Goal: Task Accomplishment & Management: Complete application form

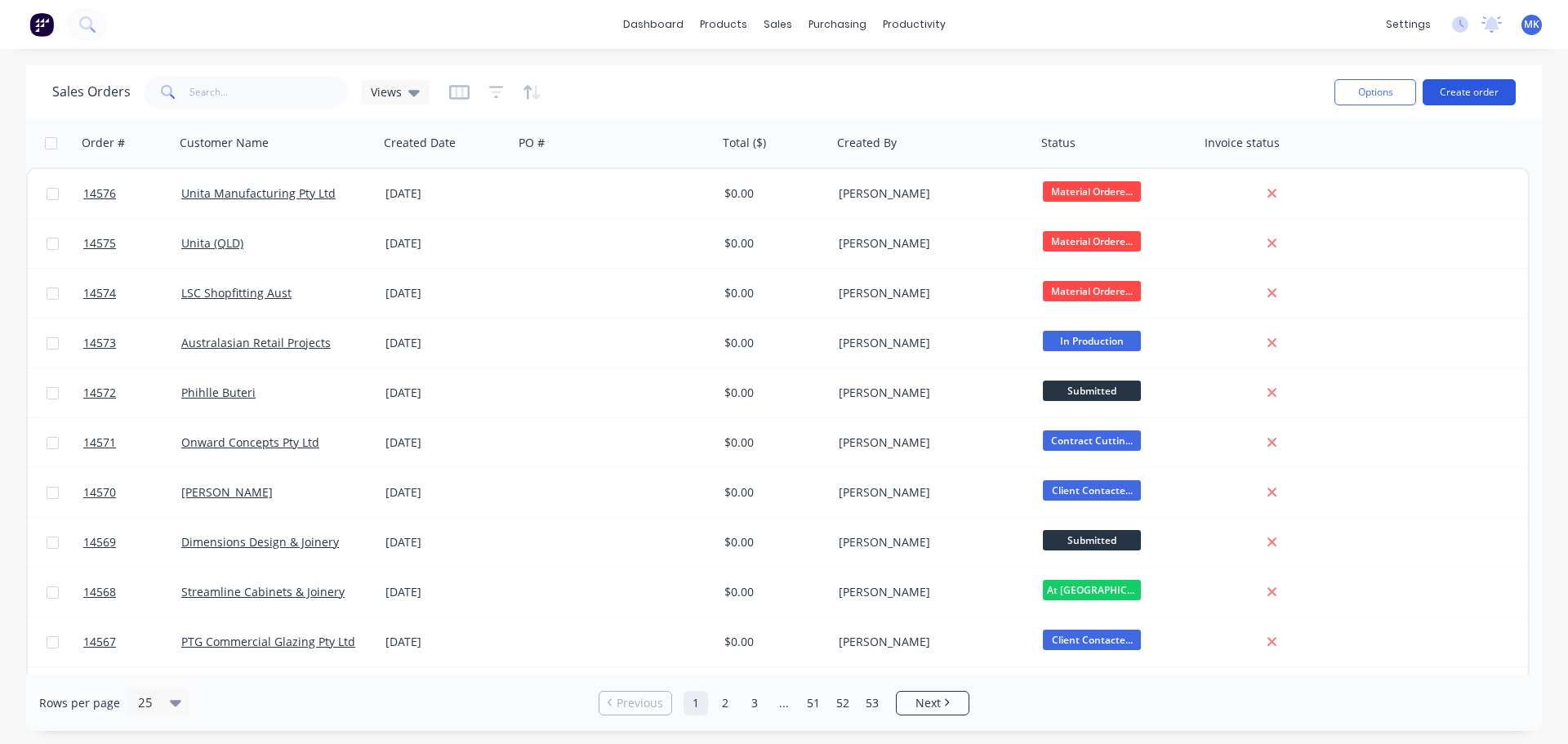
click at [1444, 87] on button "Create order" at bounding box center [1469, 92] width 93 height 26
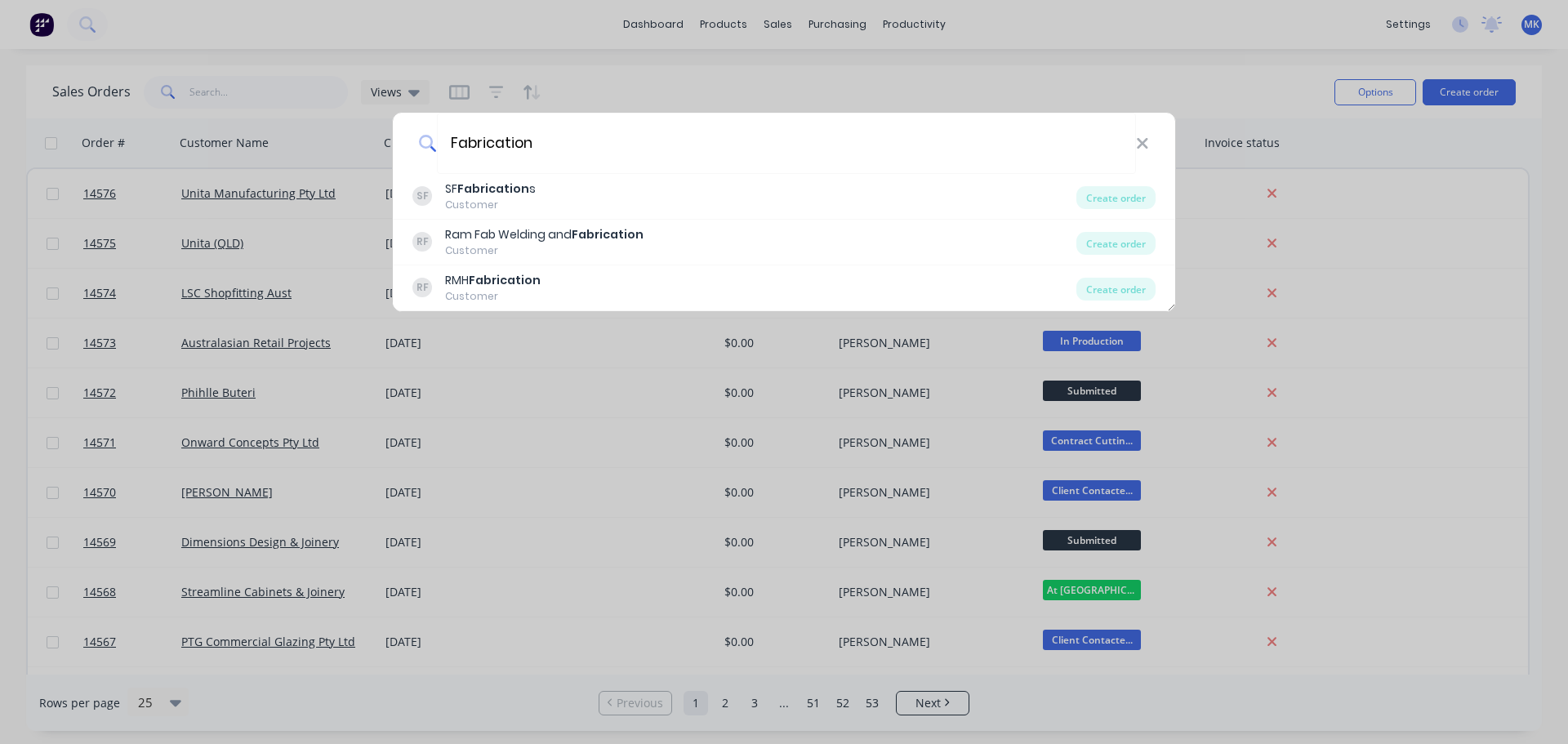
drag, startPoint x: 589, startPoint y: 140, endPoint x: 383, endPoint y: 165, distance: 207.5
click at [383, 165] on div "Fabrication SF SF Fabrication s Customer Create order RF Ram Fab Welding and Fa…" at bounding box center [784, 372] width 1568 height 744
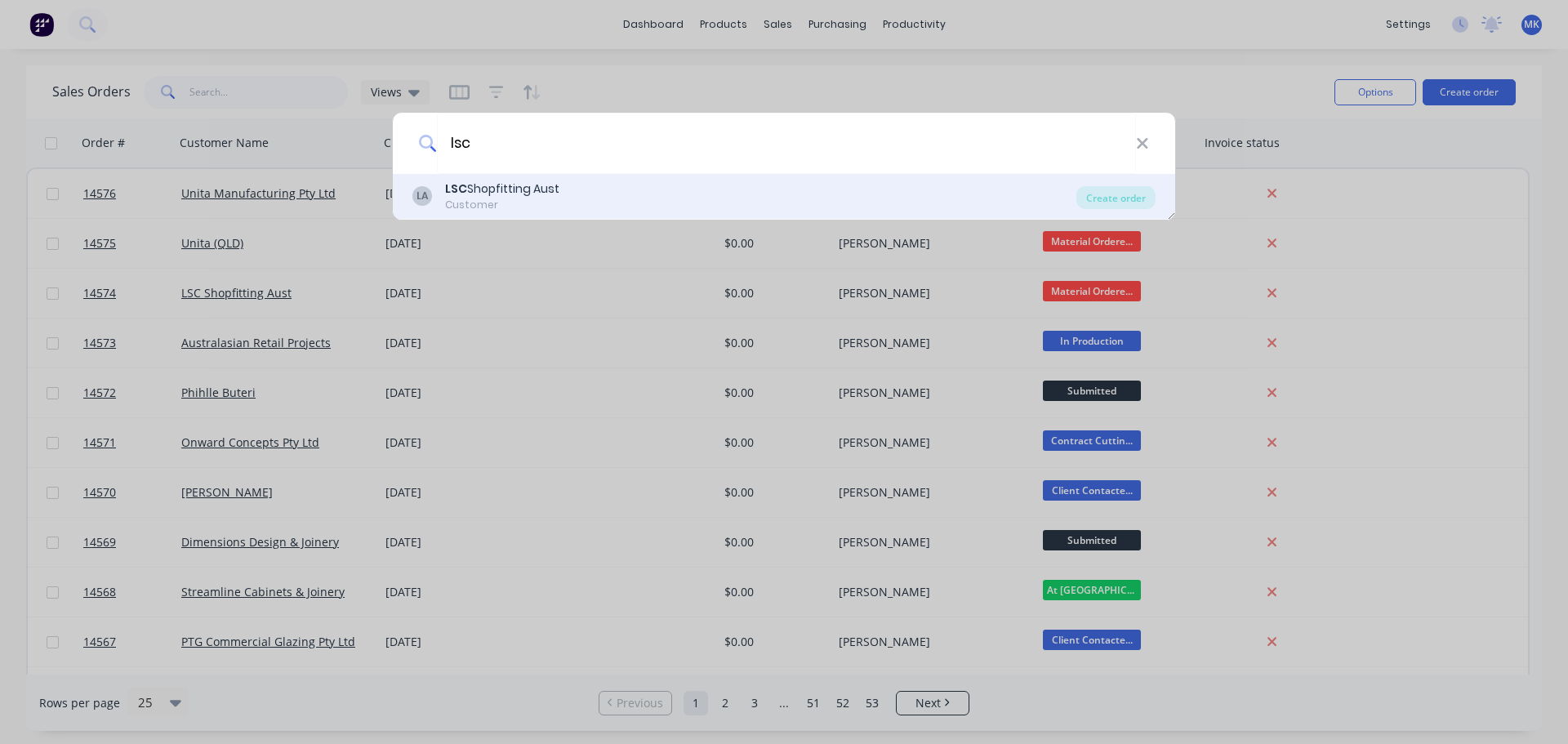
type input "lsc"
click at [474, 179] on div "LA LSC Shopfitting Aust Customer Create order" at bounding box center [783, 196] width 782 height 45
click at [1077, 188] on div "LA LSC Shopfitting Aust Customer Create order" at bounding box center [783, 196] width 782 height 45
click at [979, 191] on div "LA LSC Shopfitting Aust Customer" at bounding box center [744, 196] width 664 height 32
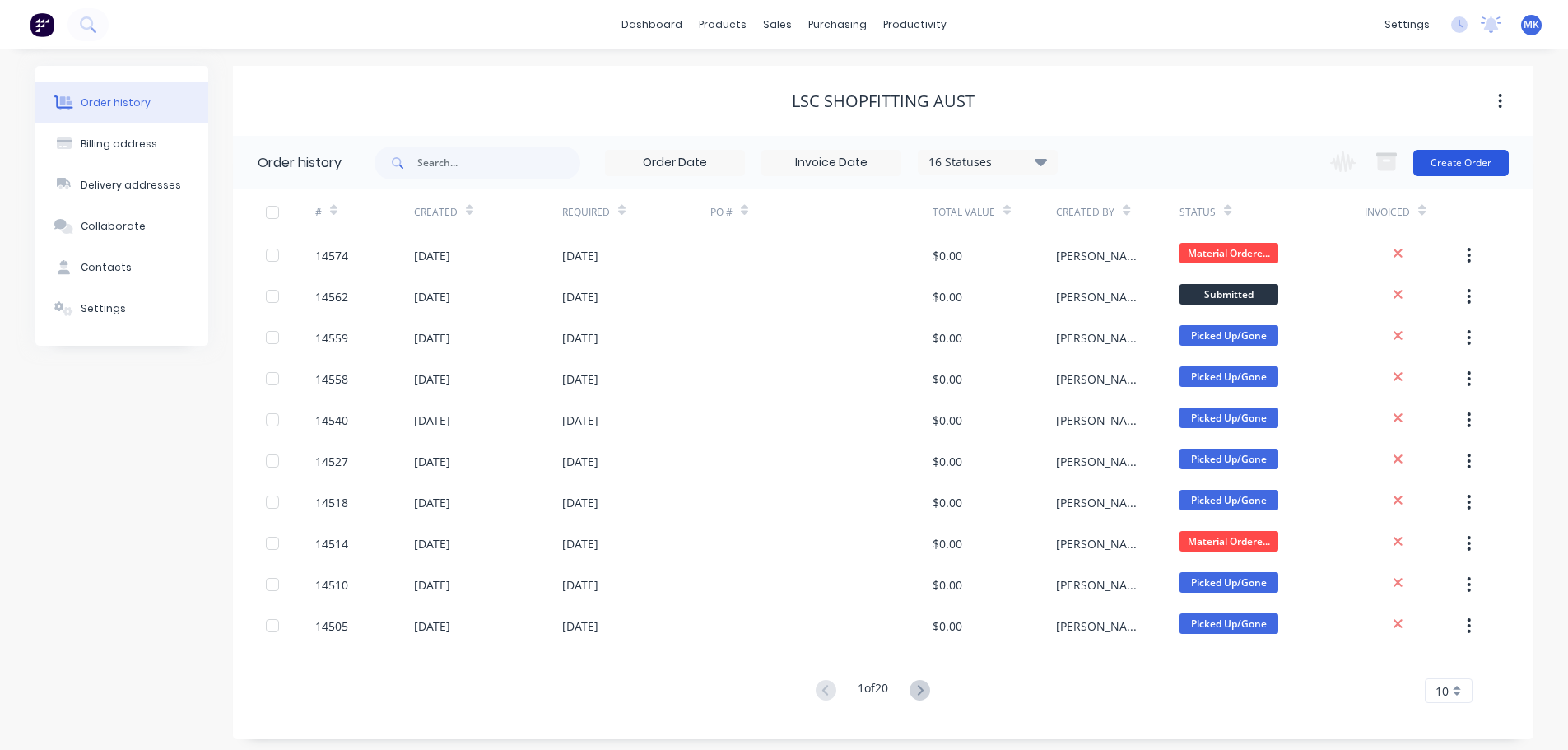
click at [1472, 159] on button "Create Order" at bounding box center [1461, 163] width 96 height 27
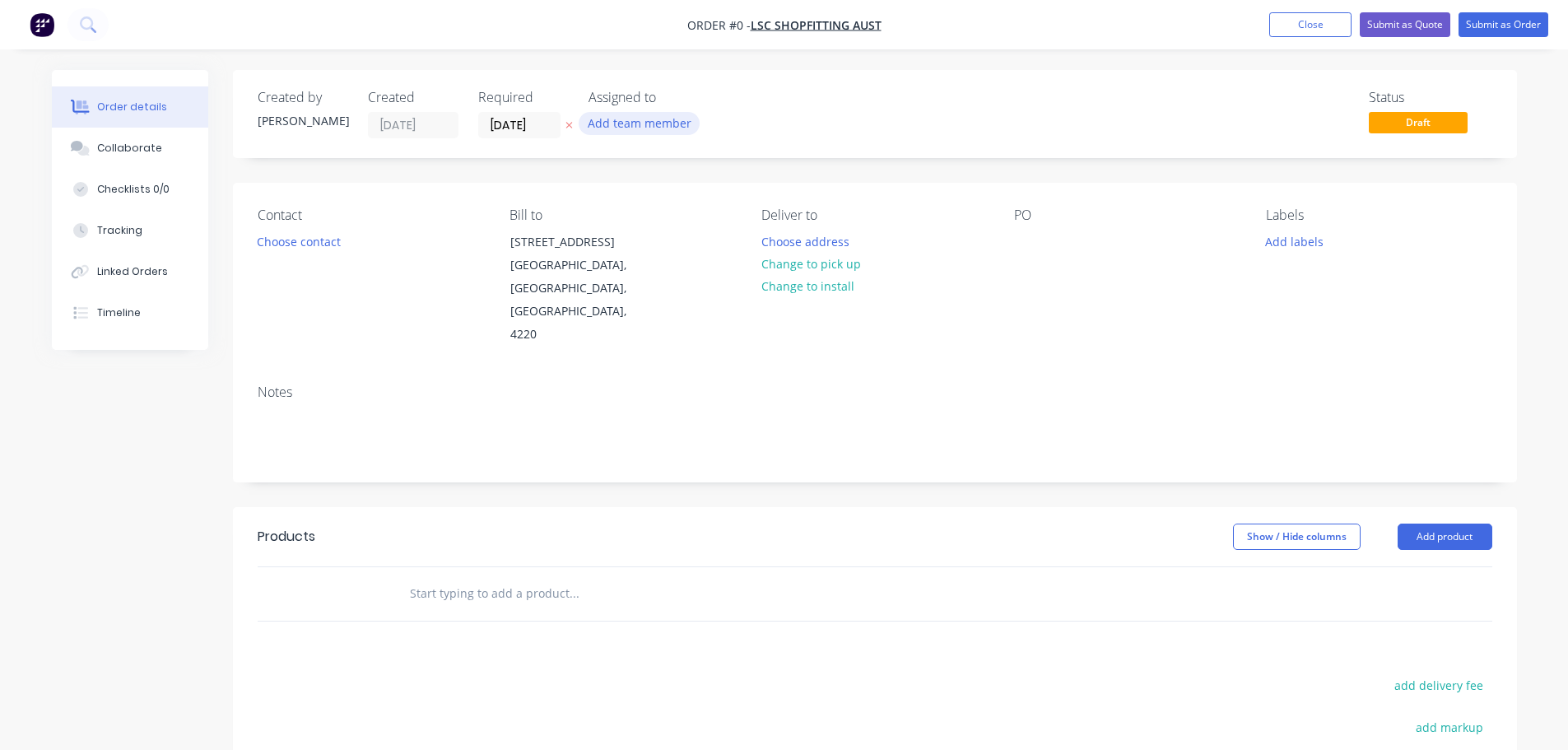
click at [649, 118] on button "Add team member" at bounding box center [639, 123] width 121 height 22
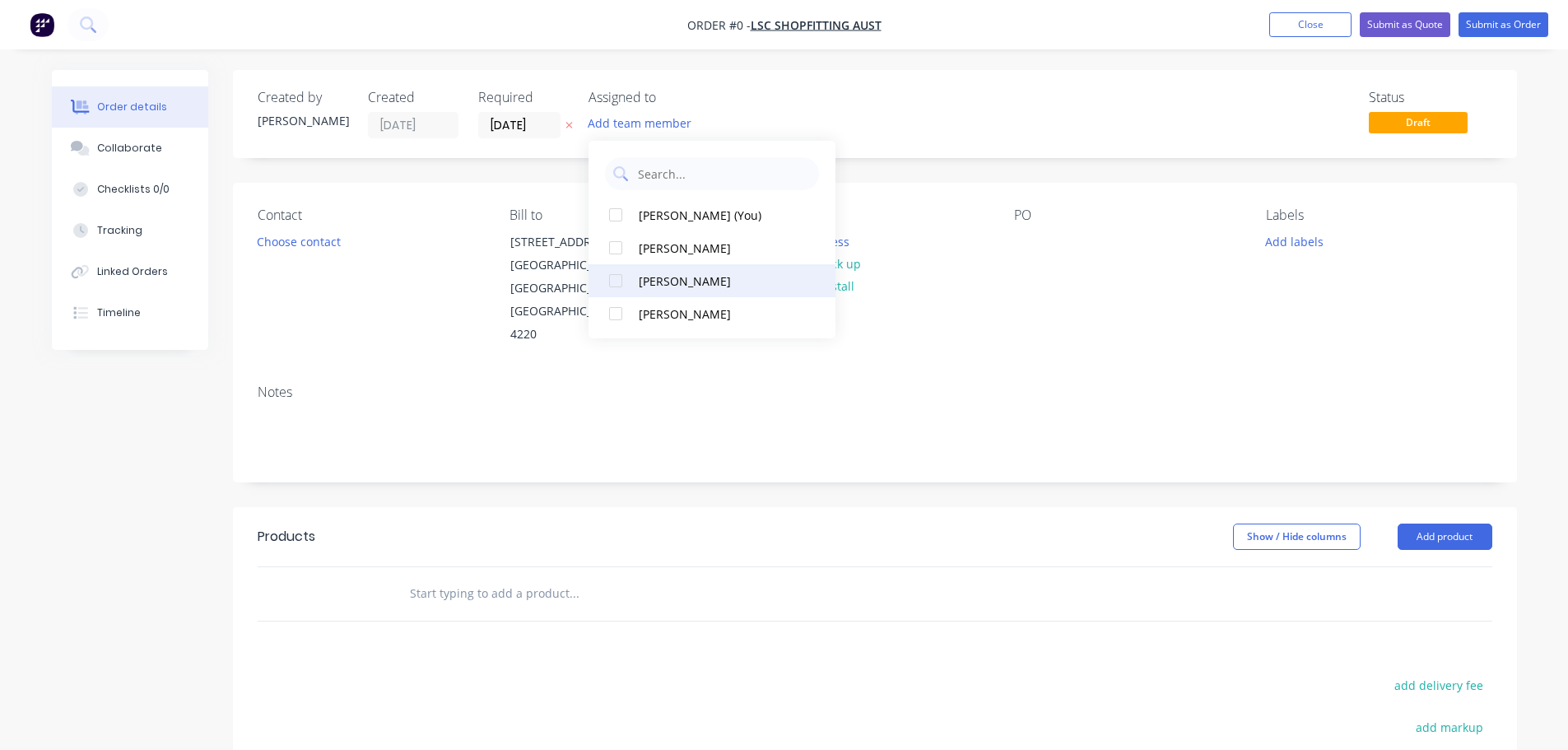
click at [651, 278] on div "[PERSON_NAME]" at bounding box center [721, 281] width 165 height 17
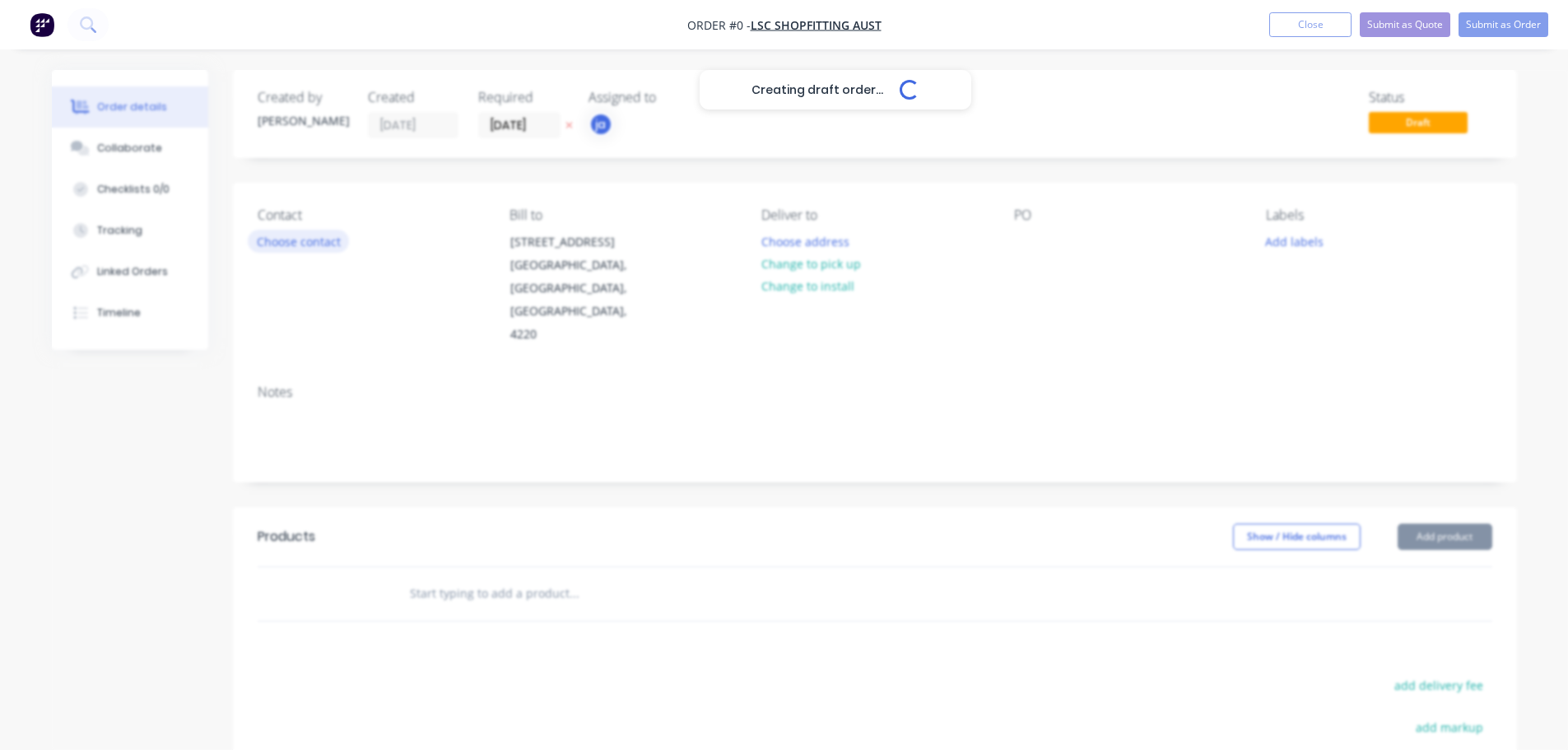
click at [338, 237] on div "Creating draft order... Loading... Order details Collaborate Checklists 0/0 Tra…" at bounding box center [784, 555] width 1498 height 972
click at [330, 243] on button "Choose contact" at bounding box center [298, 240] width 101 height 22
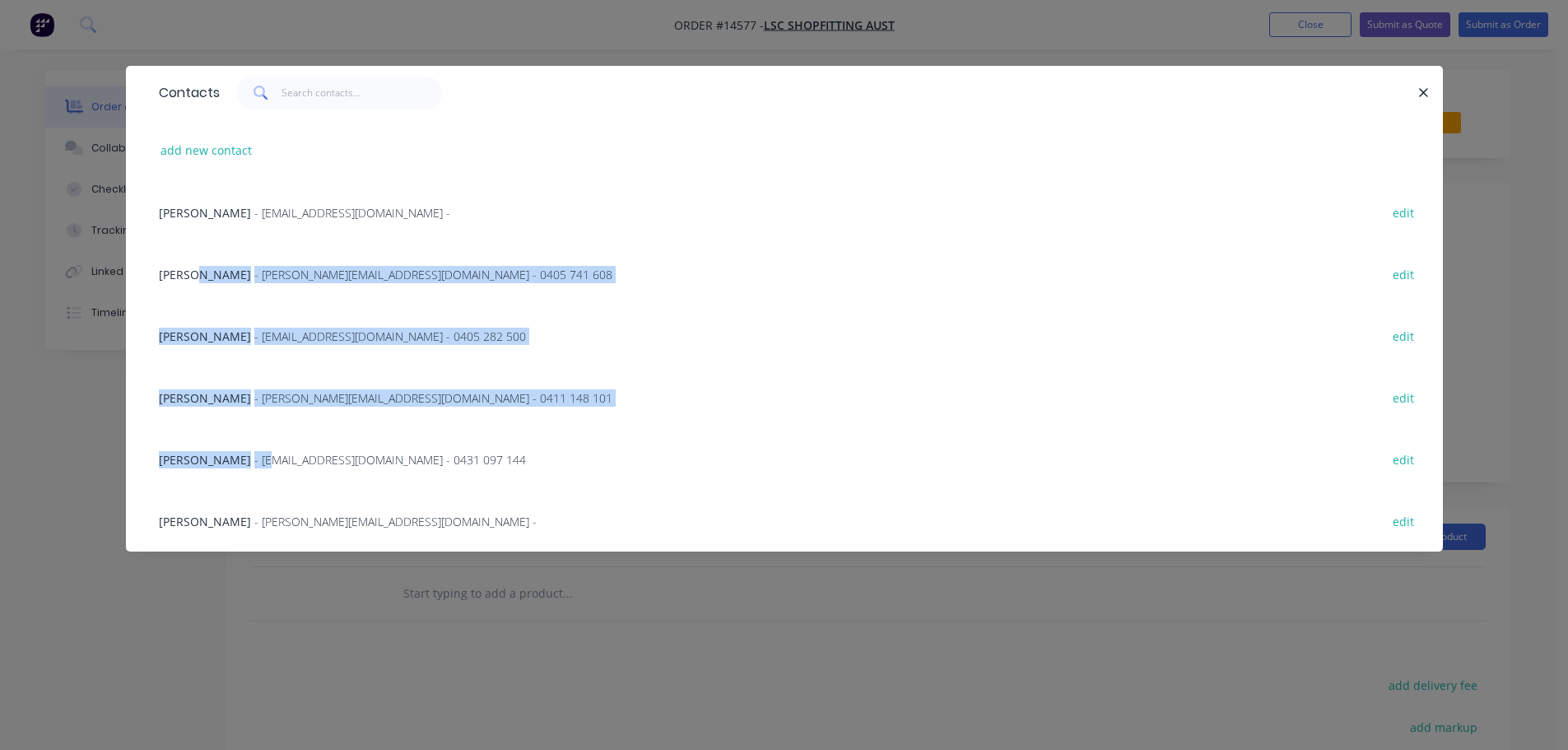
drag, startPoint x: 194, startPoint y: 279, endPoint x: 238, endPoint y: 434, distance: 161.1
click at [238, 434] on div "[PERSON_NAME] - [EMAIL_ADDRESS][DOMAIN_NAME] - edit [PERSON_NAME] - [PERSON_NAM…" at bounding box center [784, 367] width 1317 height 371
click at [234, 445] on div "[PERSON_NAME] - [EMAIL_ADDRESS][DOMAIN_NAME] - 0431 097 144 edit" at bounding box center [784, 459] width 1267 height 62
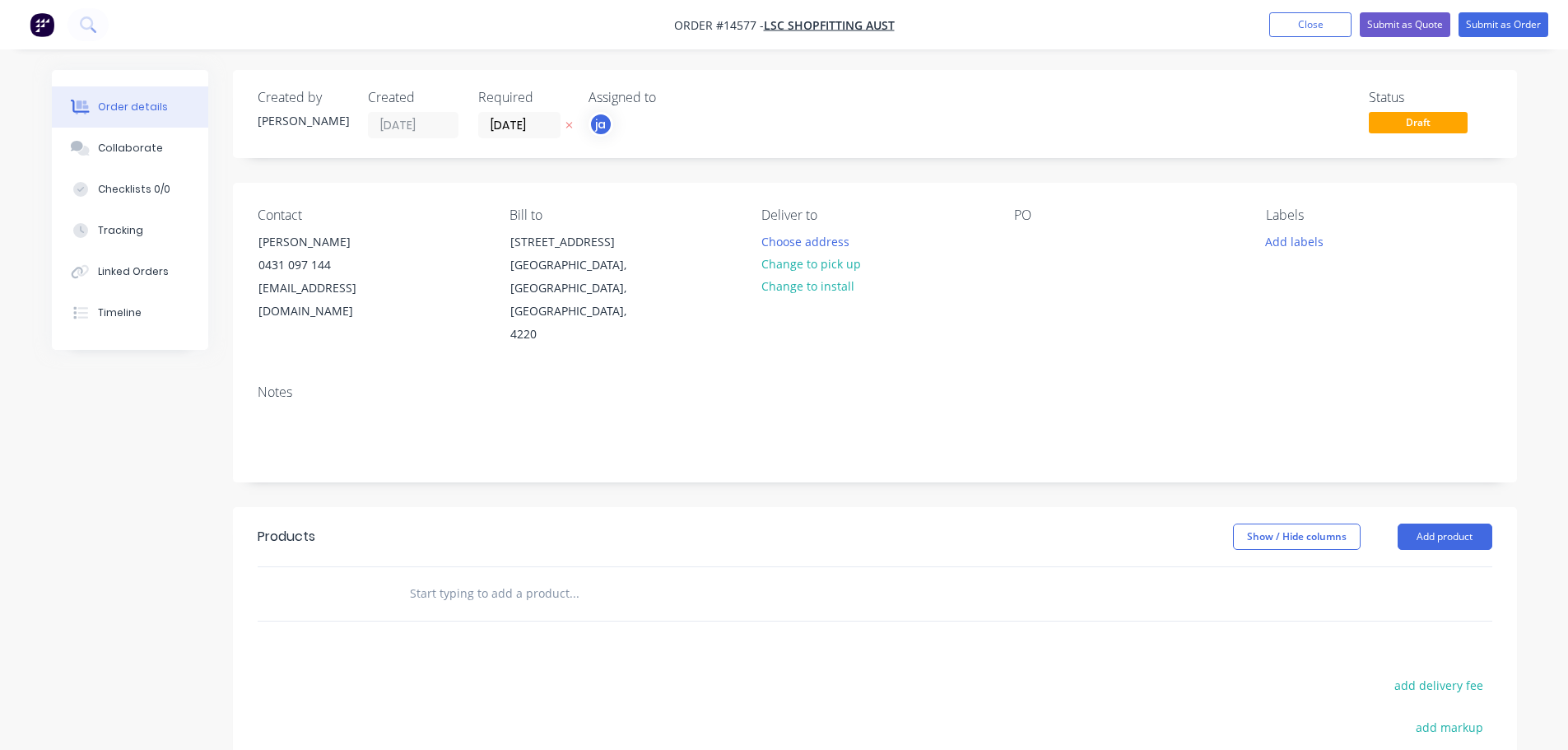
drag, startPoint x: 795, startPoint y: 261, endPoint x: 1007, endPoint y: 254, distance: 212.1
click at [797, 260] on button "Change to pick up" at bounding box center [810, 264] width 117 height 22
click at [1279, 239] on button "Add labels" at bounding box center [1295, 240] width 76 height 22
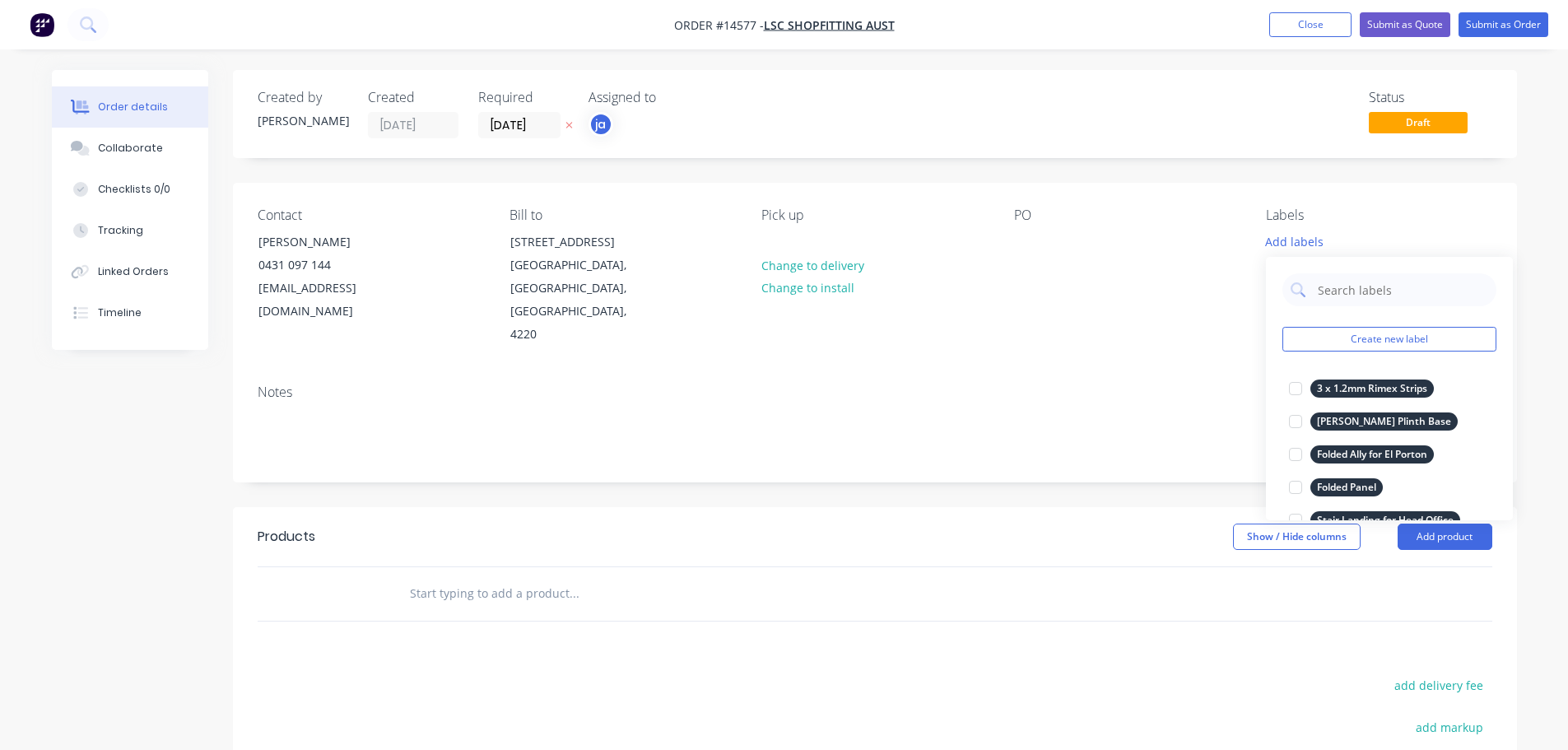
click at [1413, 342] on button "Create new label" at bounding box center [1389, 339] width 214 height 25
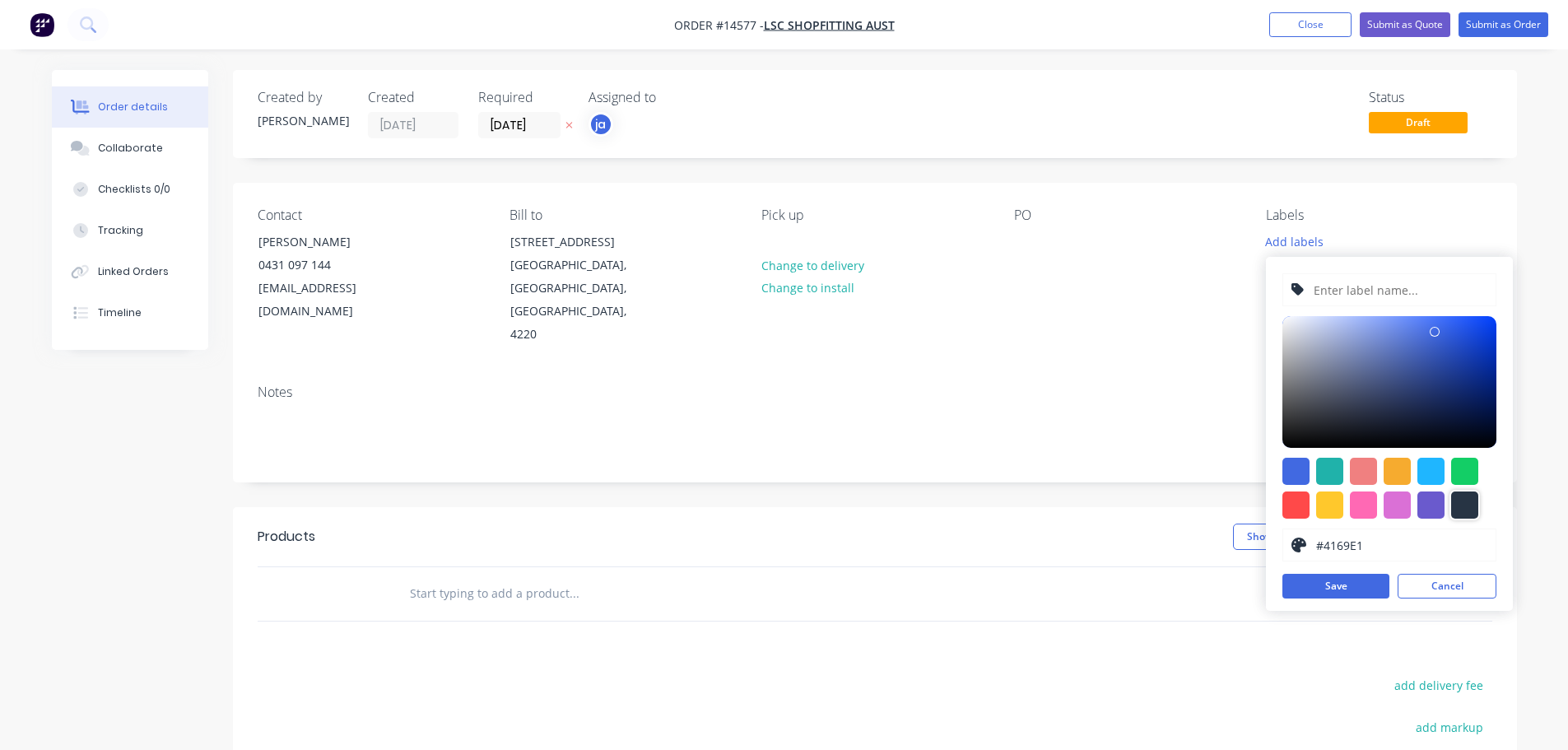
click at [1472, 507] on div at bounding box center [1464, 505] width 27 height 27
type input "#273444"
click at [1376, 281] on input "text" at bounding box center [1399, 290] width 175 height 32
paste input "12 x Angles"
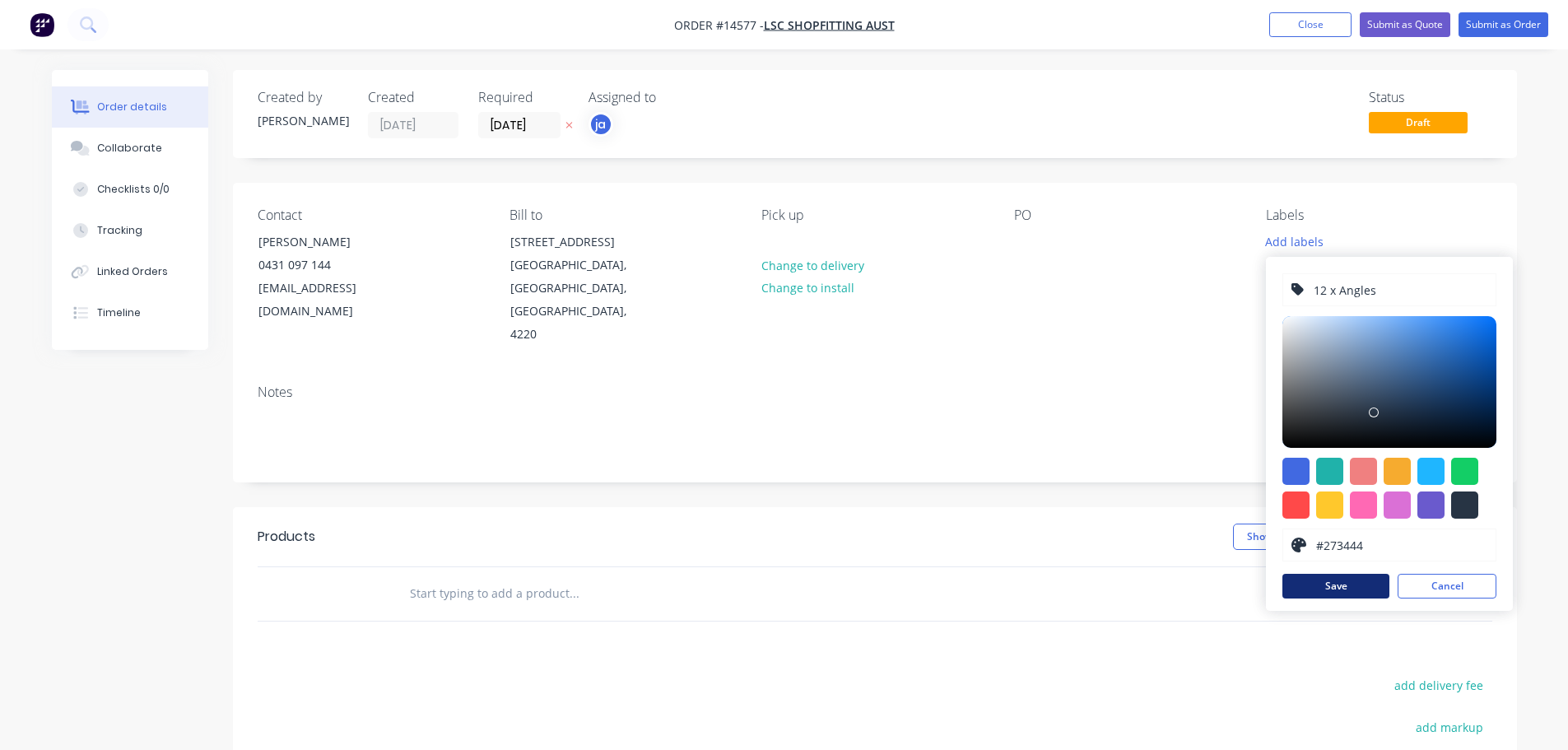
type input "12 x Angles"
click at [1360, 585] on button "Save" at bounding box center [1335, 586] width 107 height 25
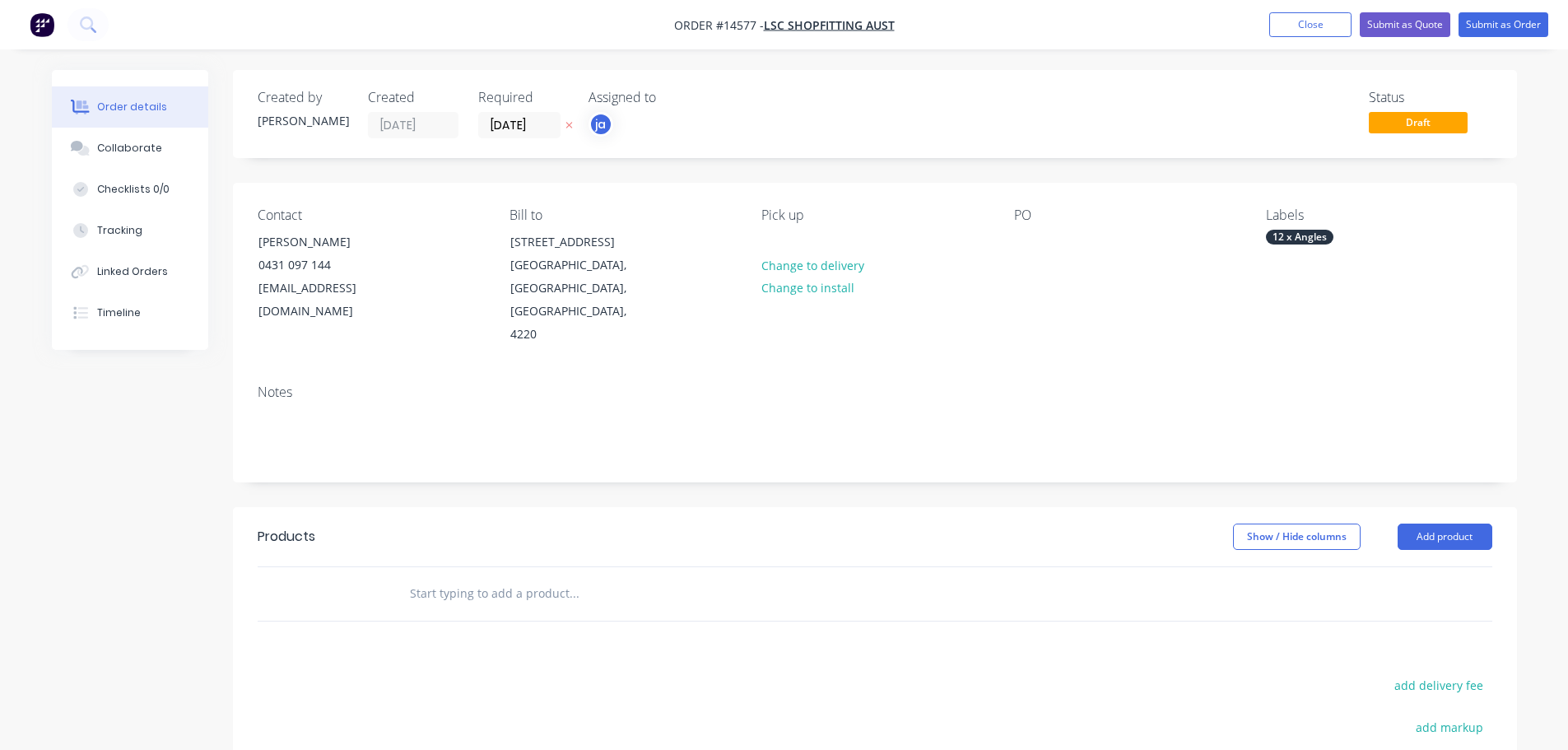
click at [604, 577] on input "text" at bounding box center [573, 594] width 329 height 33
paste input "12 x Angles"
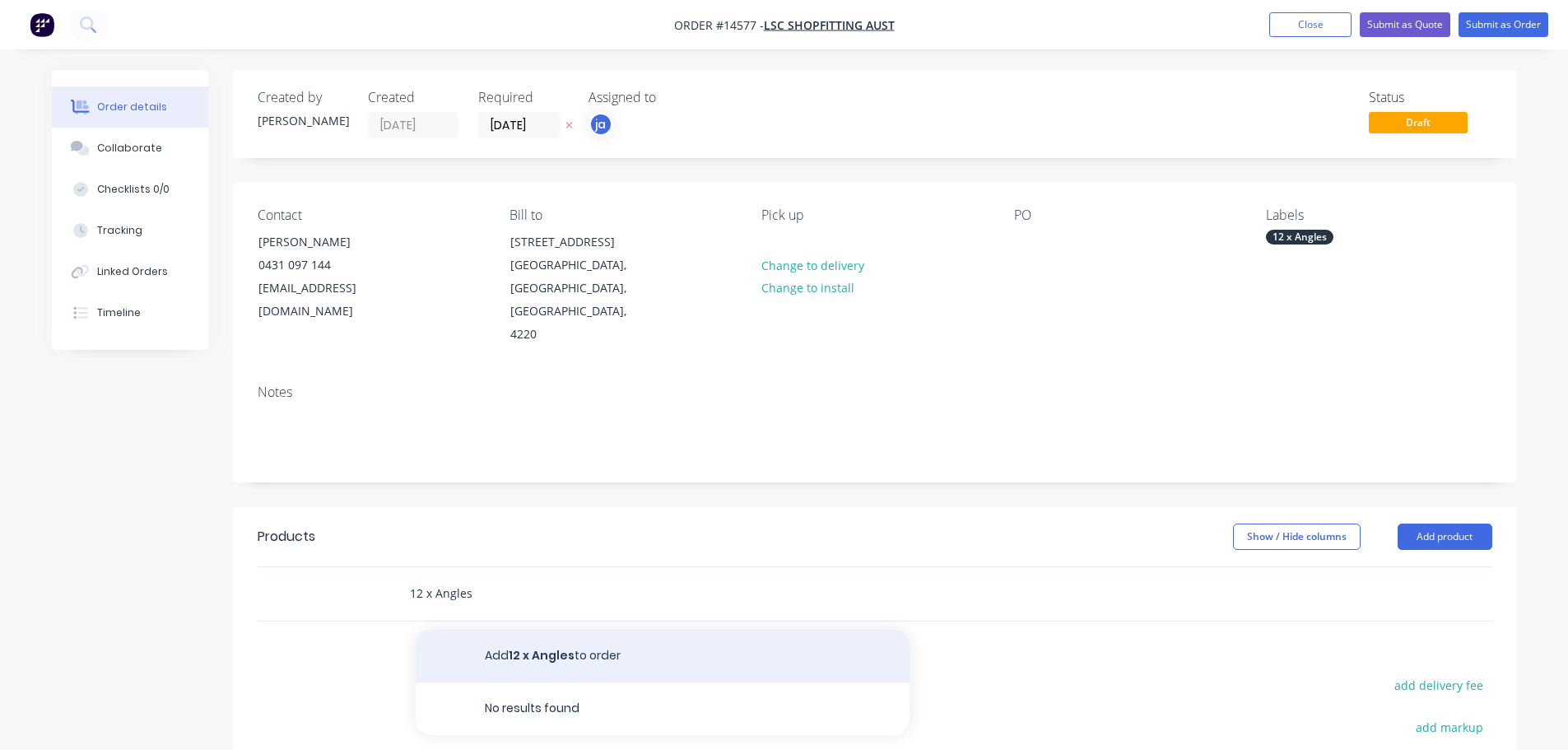
type input "12 x Angles"
click at [533, 630] on button "Add 12 x Angles to order" at bounding box center [662, 656] width 494 height 52
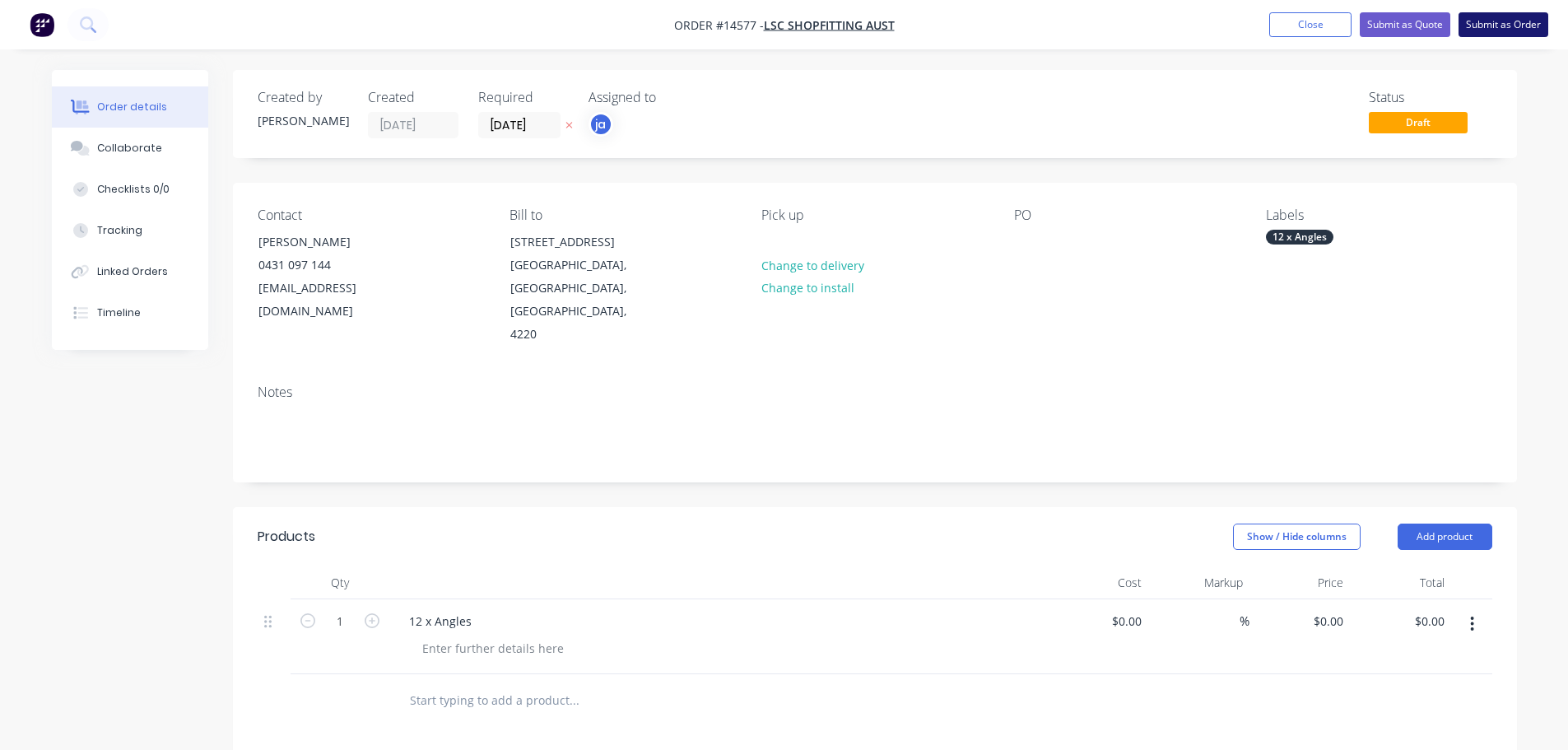
click at [1496, 25] on button "Submit as Order" at bounding box center [1503, 25] width 90 height 25
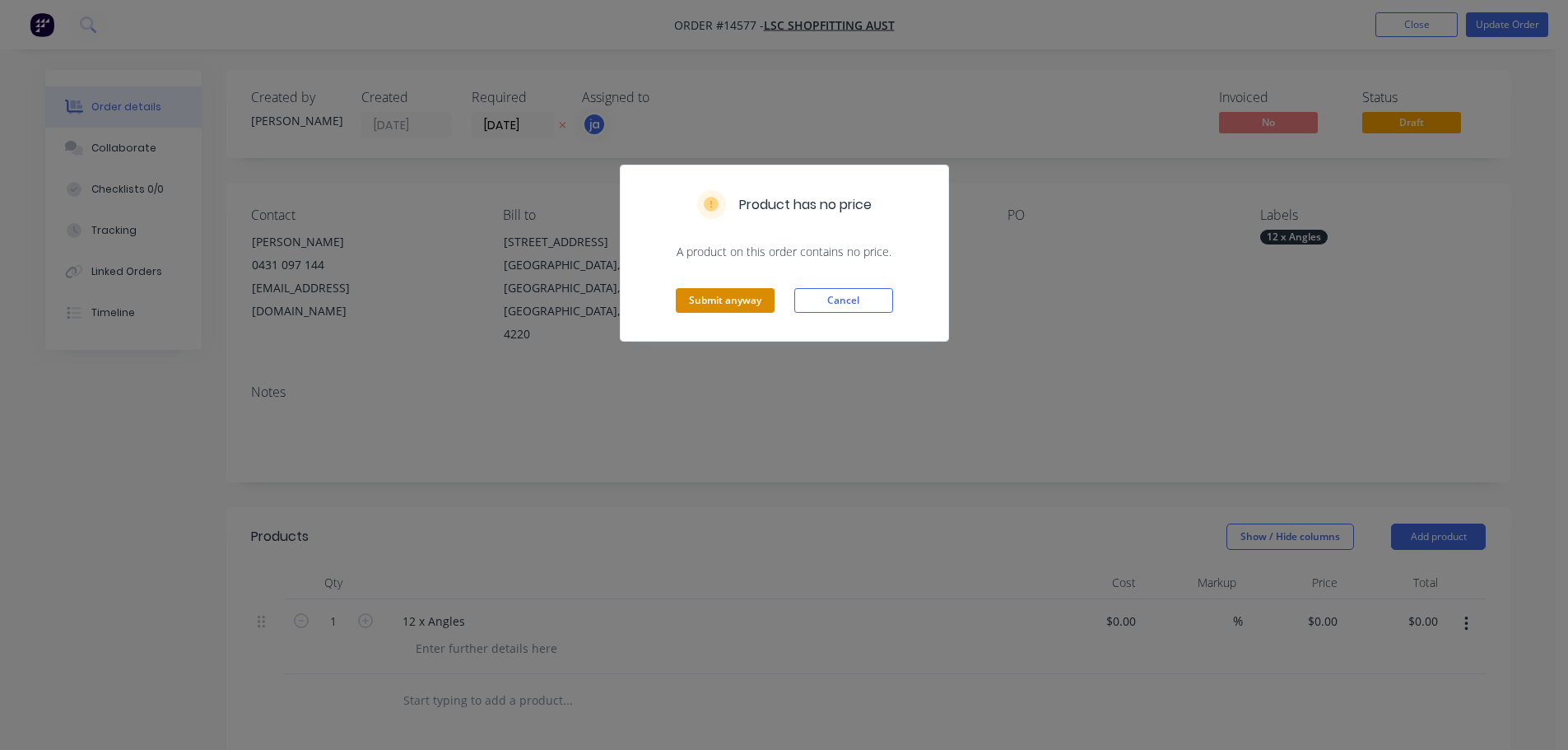
click at [751, 300] on button "Submit anyway" at bounding box center [725, 301] width 99 height 25
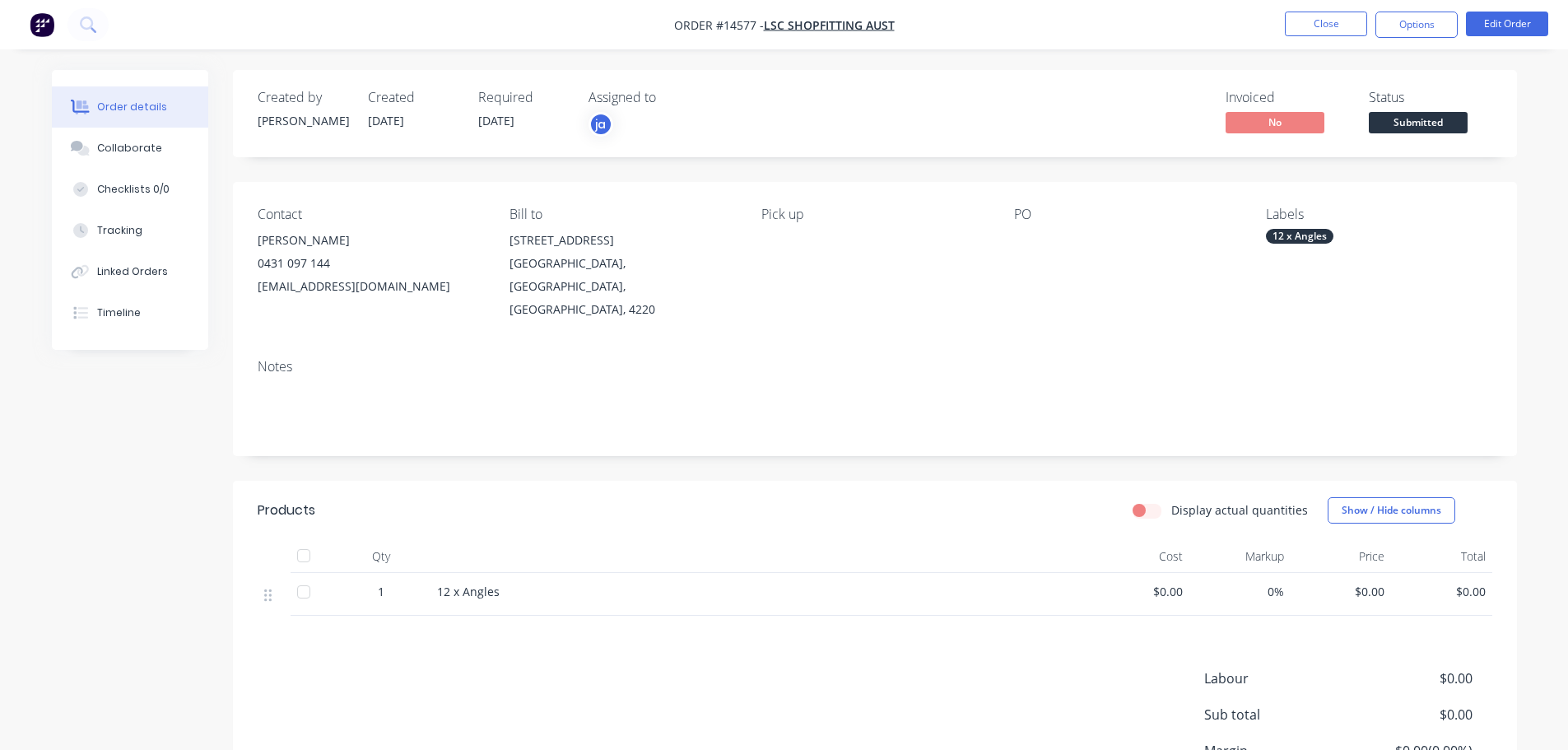
click at [936, 422] on div "Notes" at bounding box center [874, 401] width 1284 height 111
click at [1318, 27] on button "Close" at bounding box center [1325, 24] width 82 height 25
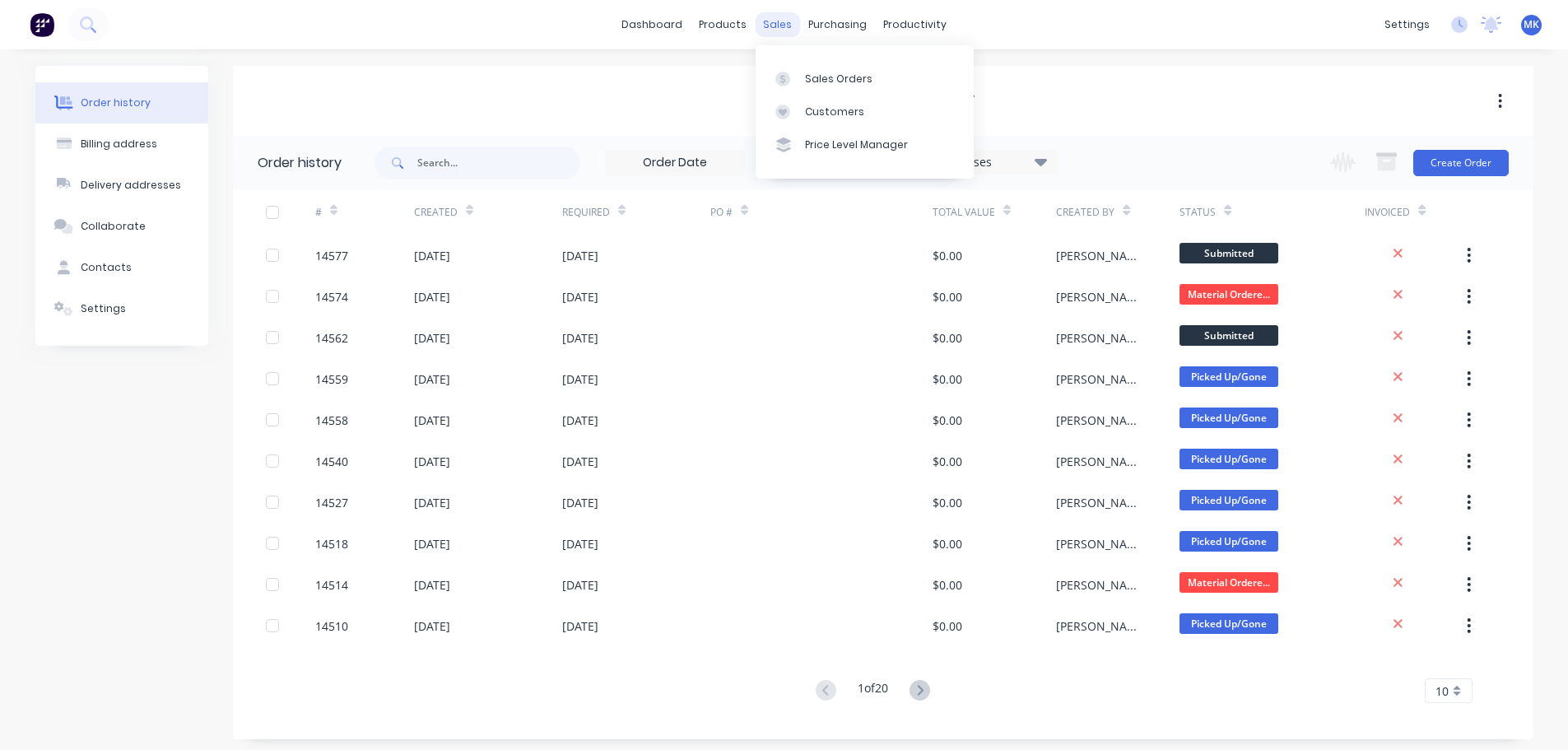
click at [783, 25] on div "sales" at bounding box center [777, 25] width 45 height 25
click at [810, 77] on div "Sales Orders" at bounding box center [838, 79] width 67 height 15
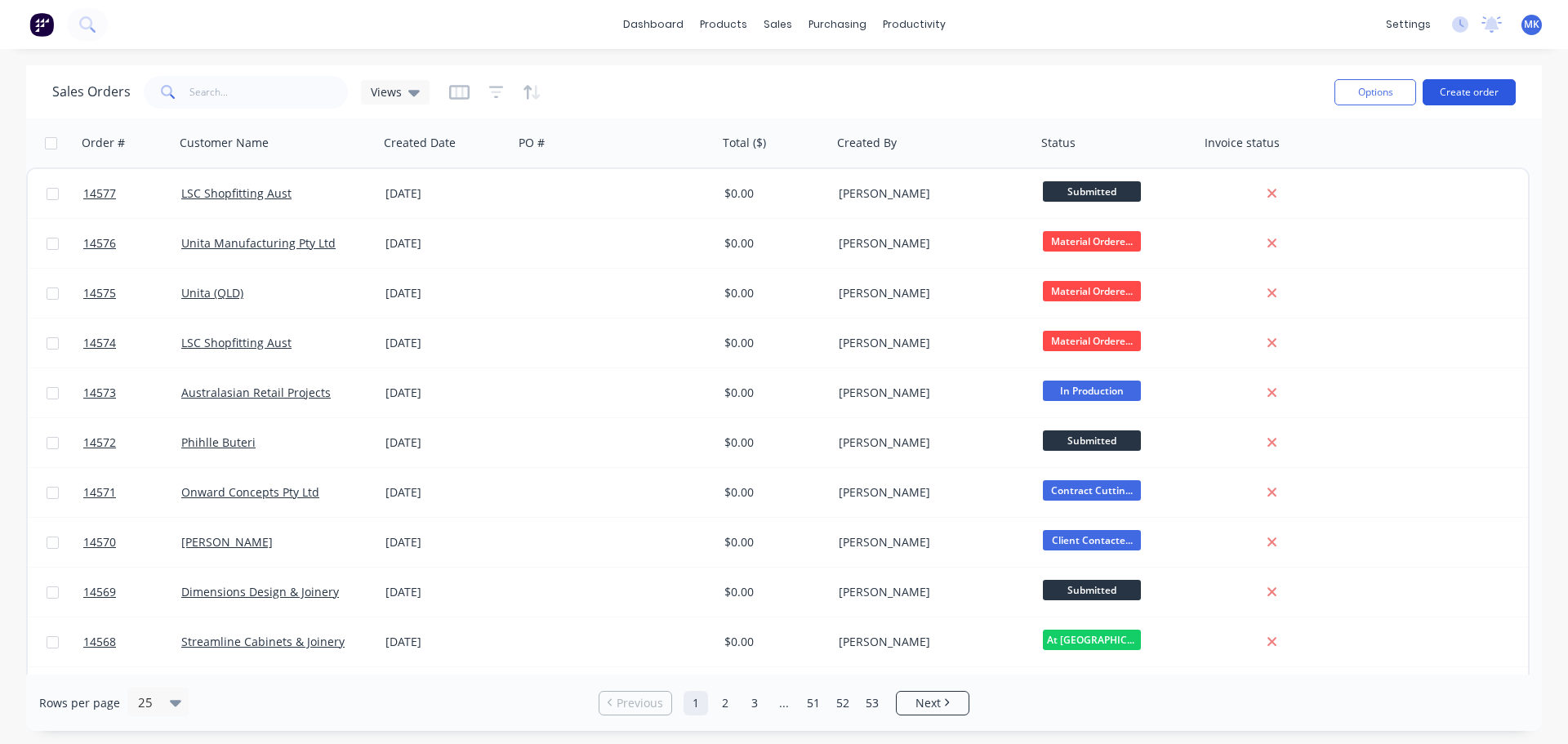
click at [1509, 98] on button "Create order" at bounding box center [1469, 92] width 93 height 26
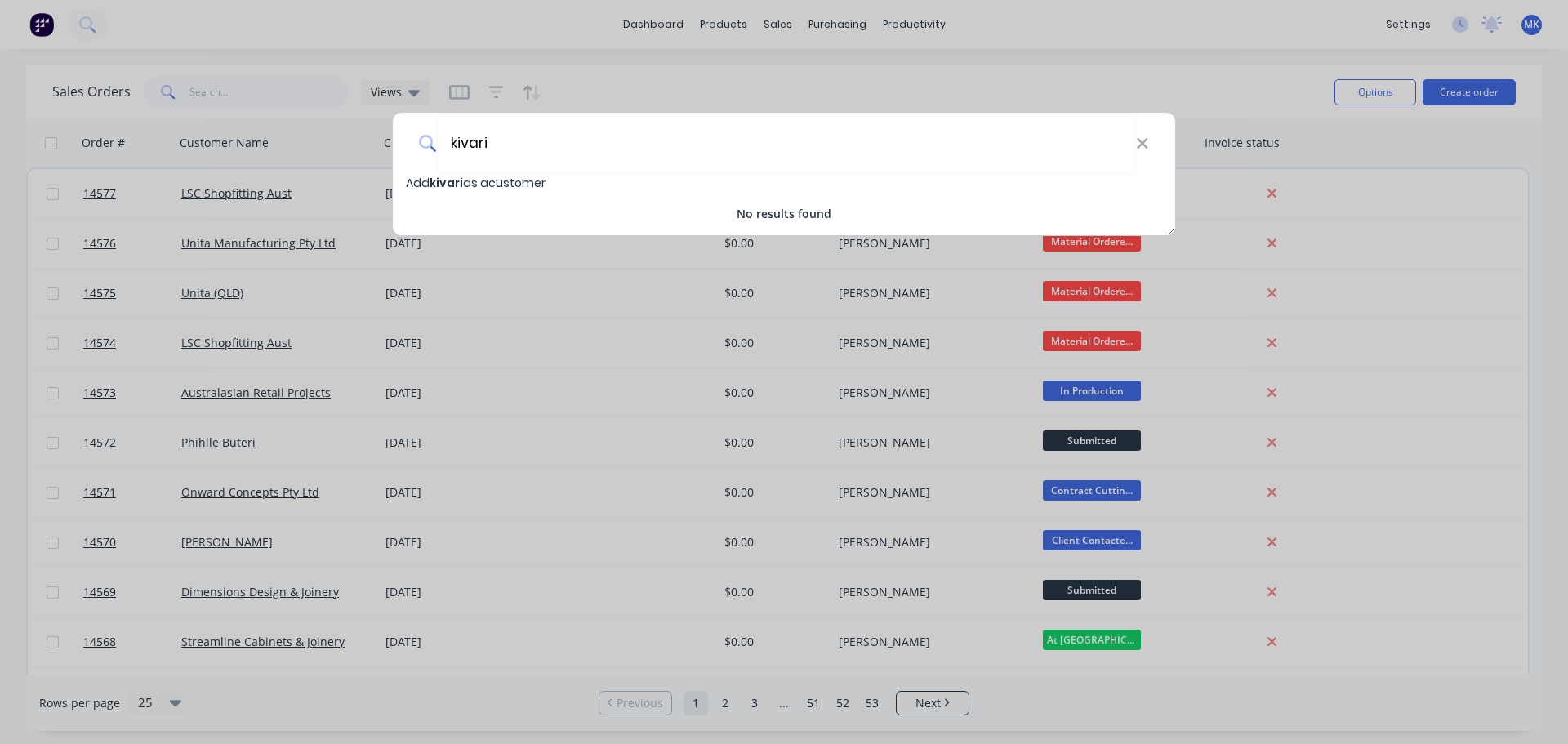
click at [422, 154] on div "kivari" at bounding box center [783, 144] width 782 height 61
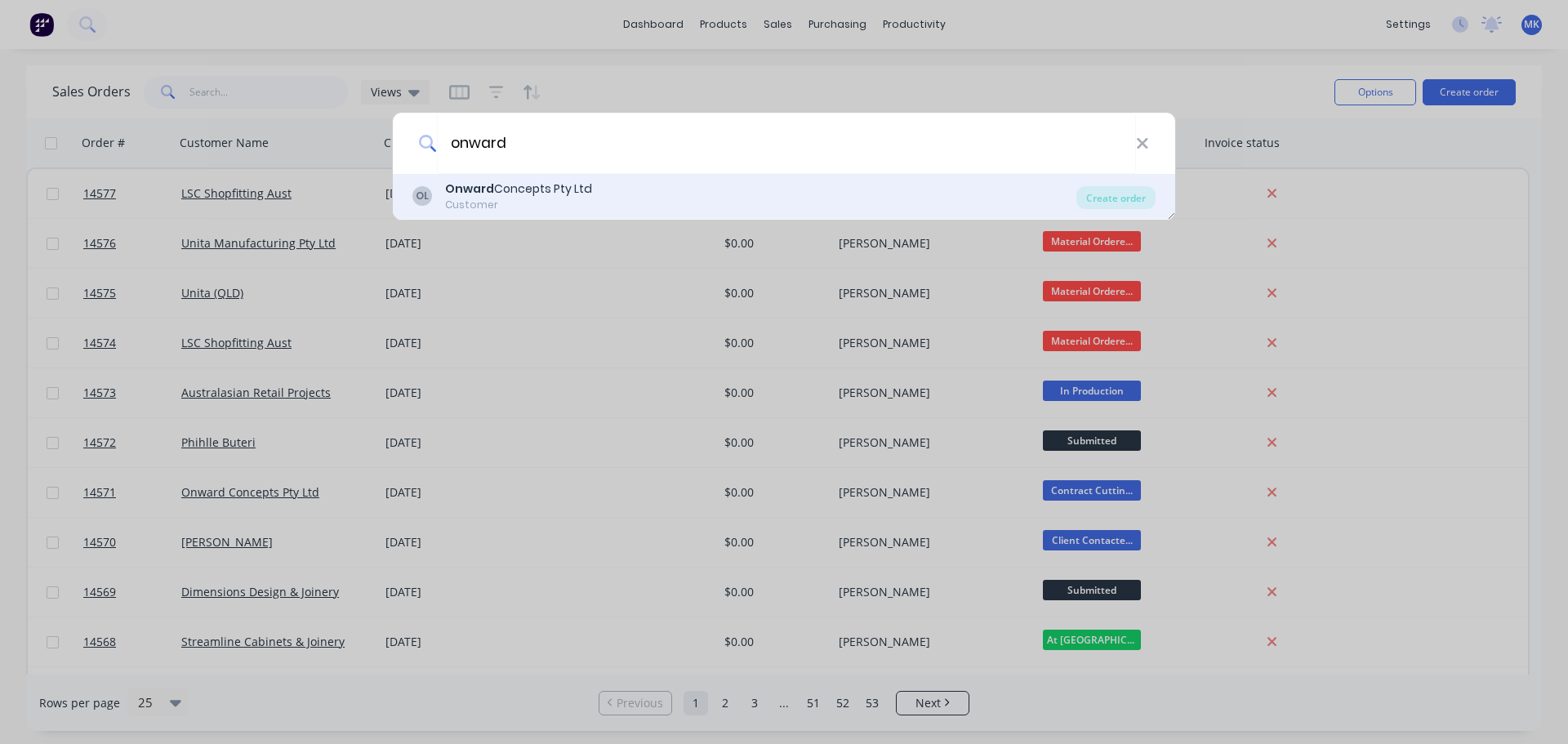
type input "onward"
click at [464, 200] on div "Customer" at bounding box center [519, 205] width 147 height 15
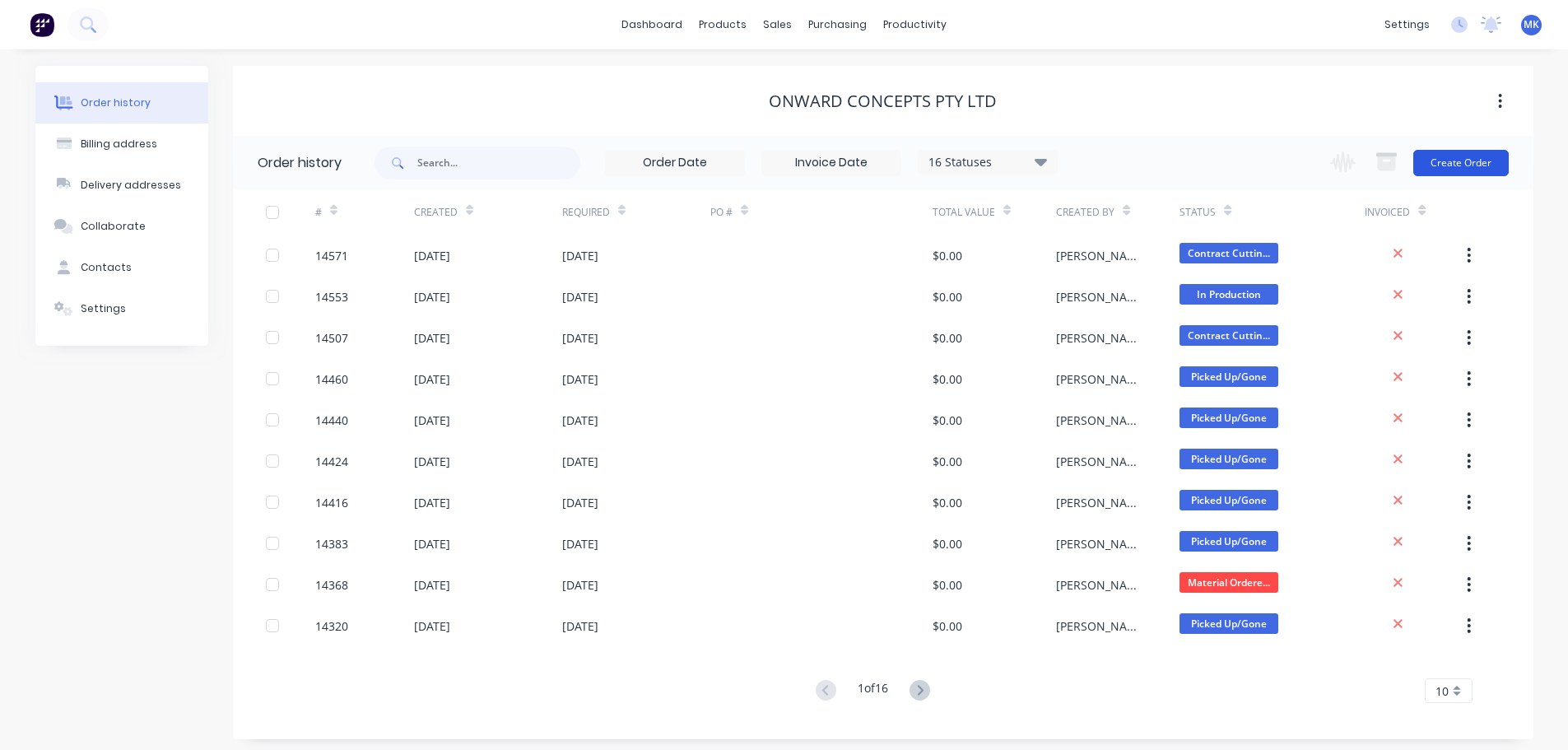
click at [1482, 162] on button "Create Order" at bounding box center [1461, 163] width 96 height 27
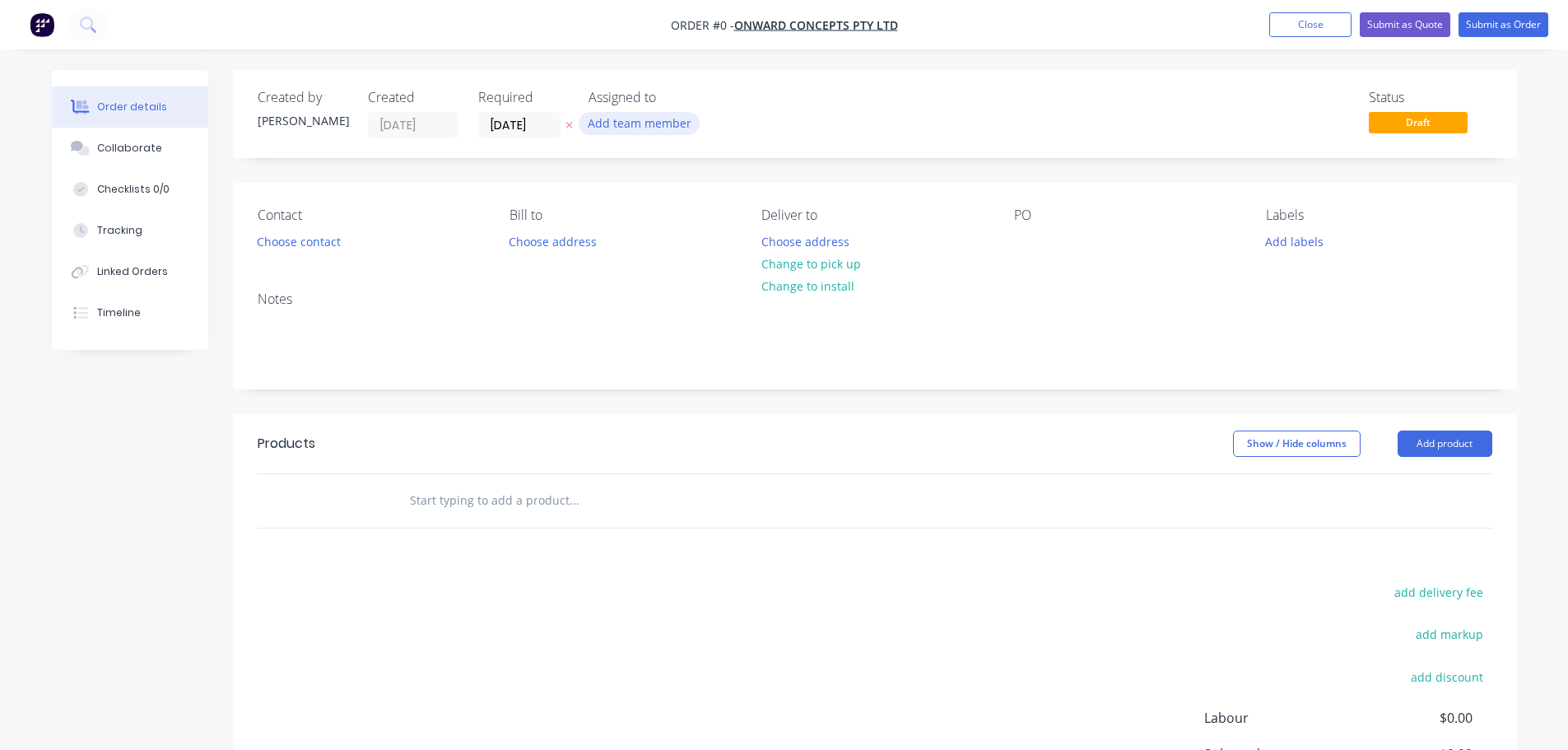
click at [637, 120] on button "Add team member" at bounding box center [639, 123] width 121 height 22
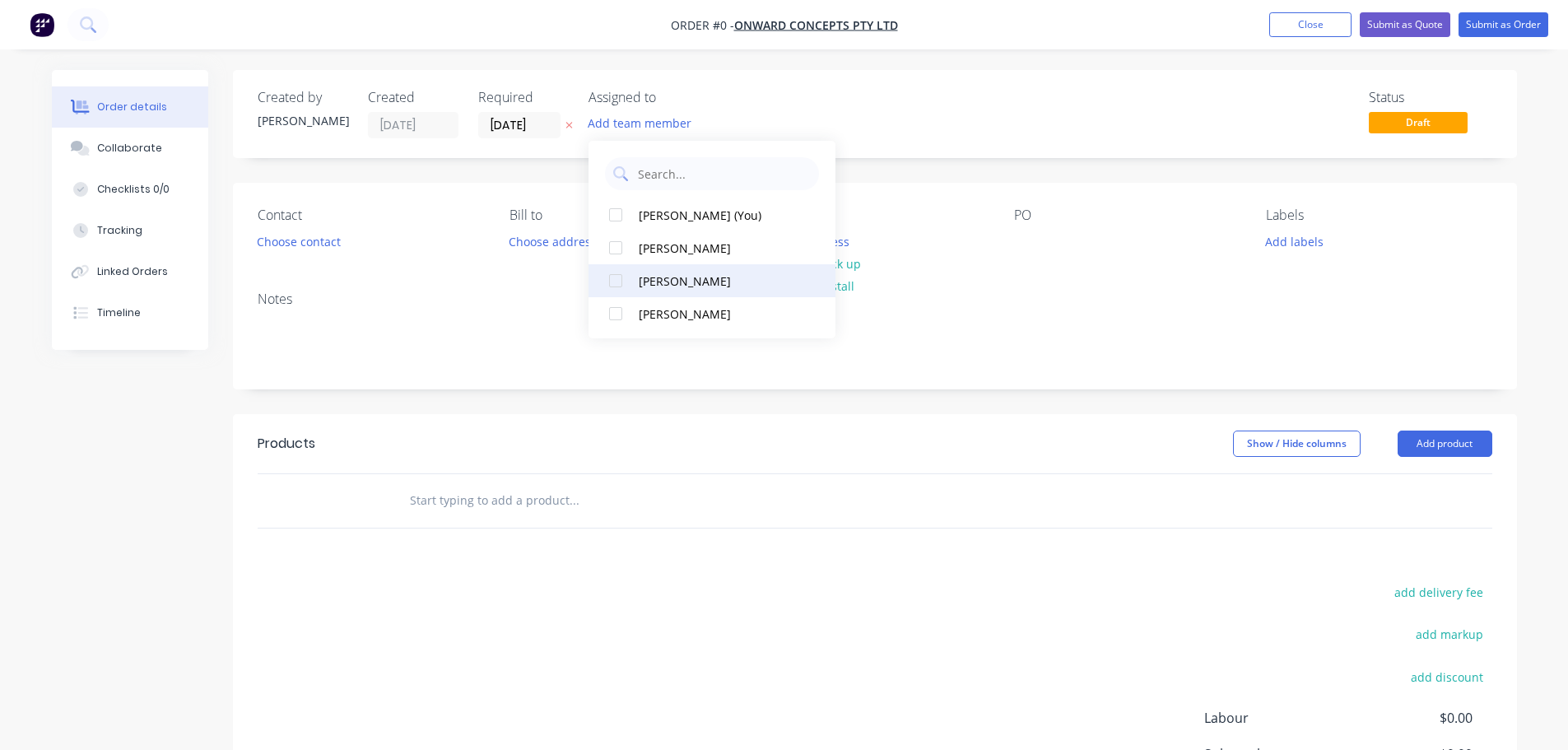
click at [696, 283] on div "[PERSON_NAME]" at bounding box center [721, 281] width 165 height 17
click at [319, 239] on div "Order details Collaborate Checklists 0/0 Tracking Linked Orders Timeline Order …" at bounding box center [784, 509] width 1498 height 879
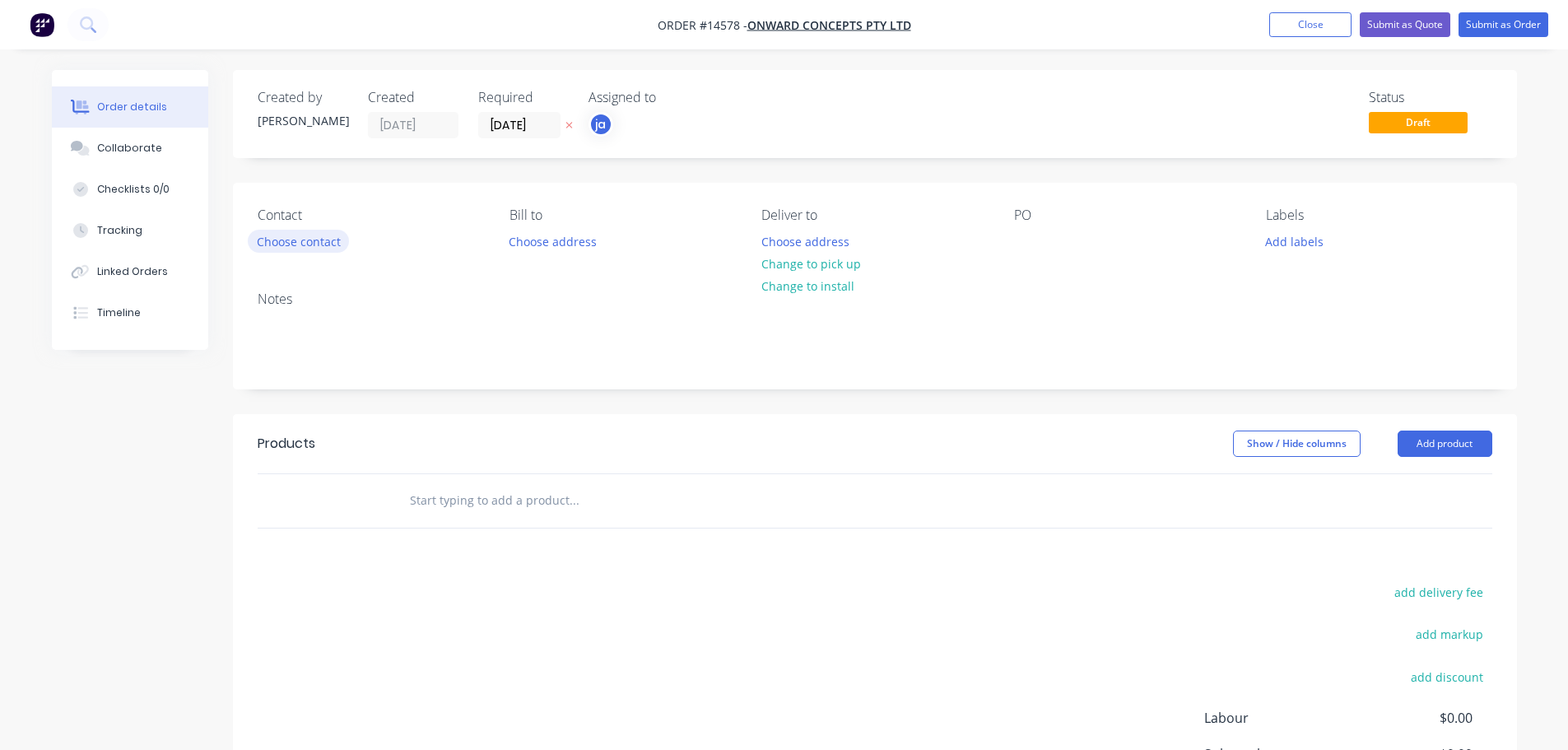
click at [332, 239] on button "Choose contact" at bounding box center [298, 240] width 101 height 22
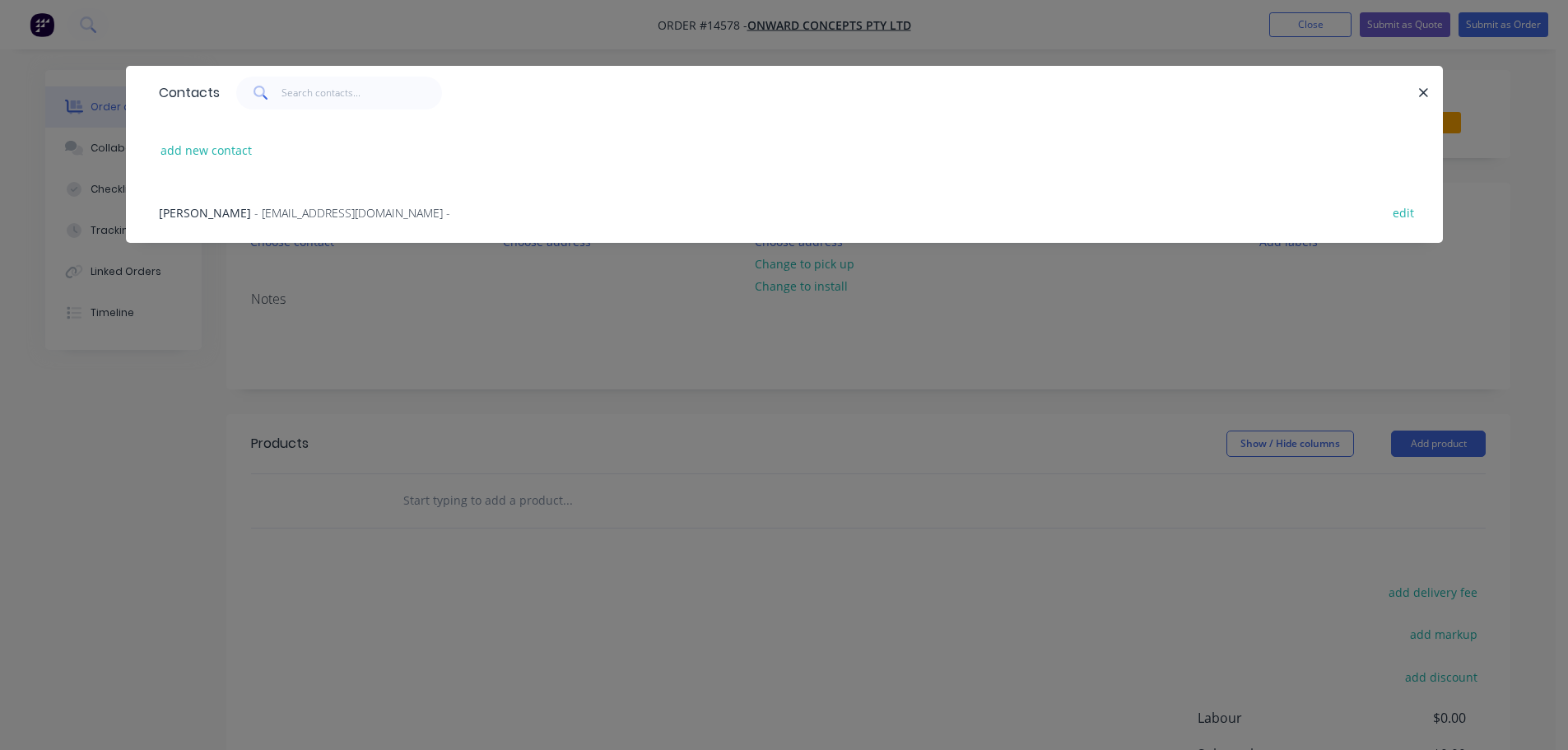
click at [254, 213] on span "- [EMAIL_ADDRESS][DOMAIN_NAME] -" at bounding box center [352, 213] width 196 height 16
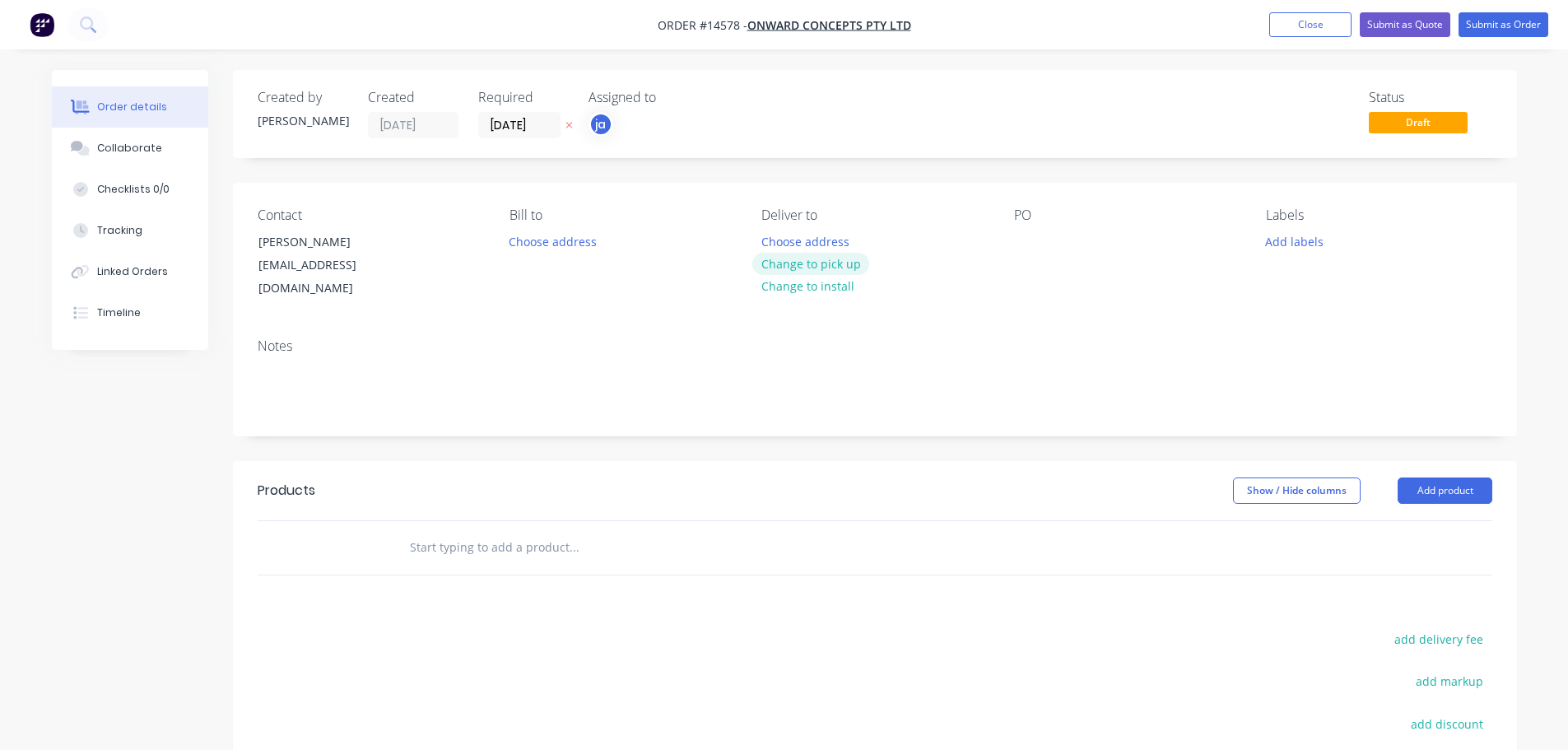
click at [833, 269] on button "Change to pick up" at bounding box center [810, 264] width 117 height 22
click at [1315, 251] on button "Add labels" at bounding box center [1295, 240] width 76 height 22
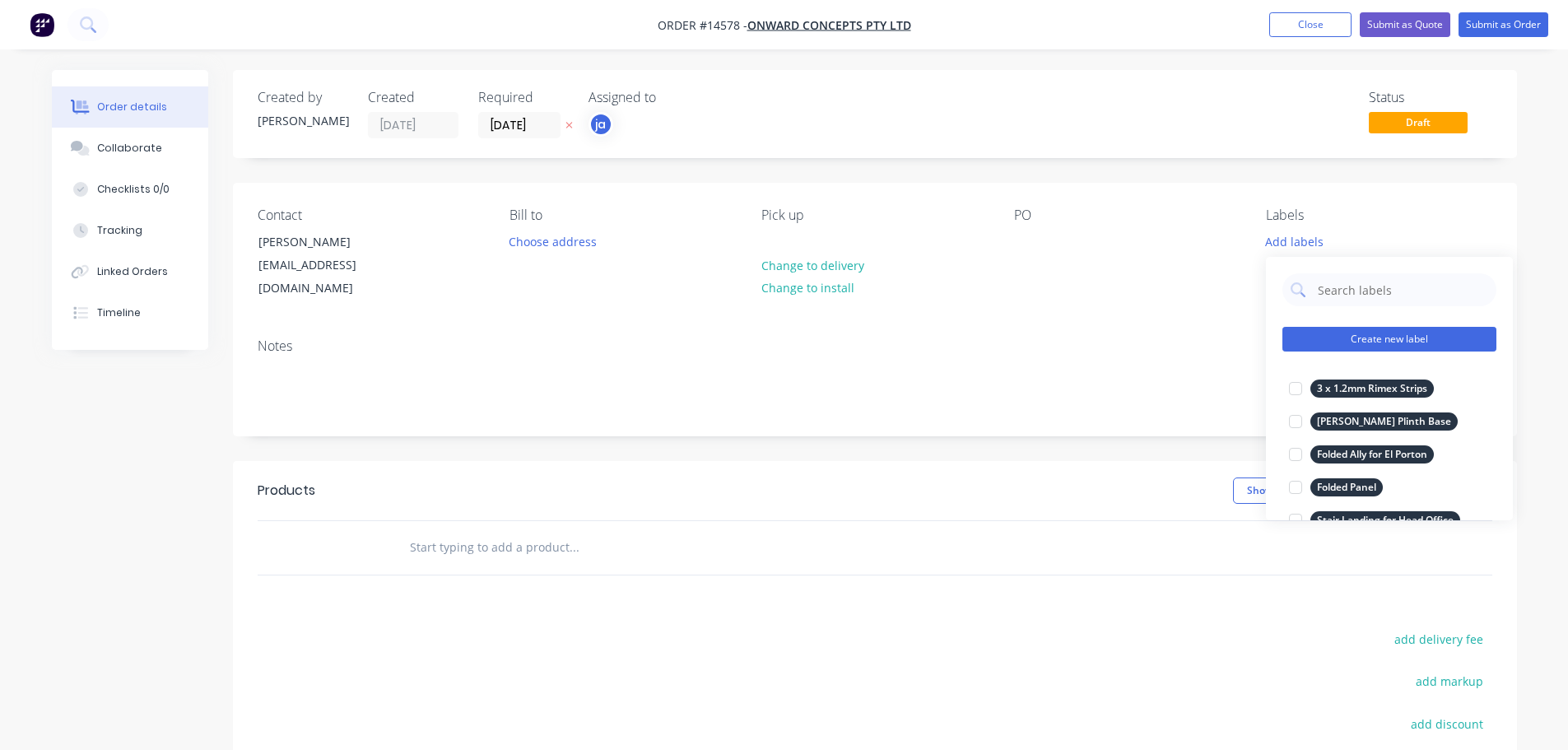
click at [1350, 330] on button "Create new label" at bounding box center [1389, 339] width 214 height 25
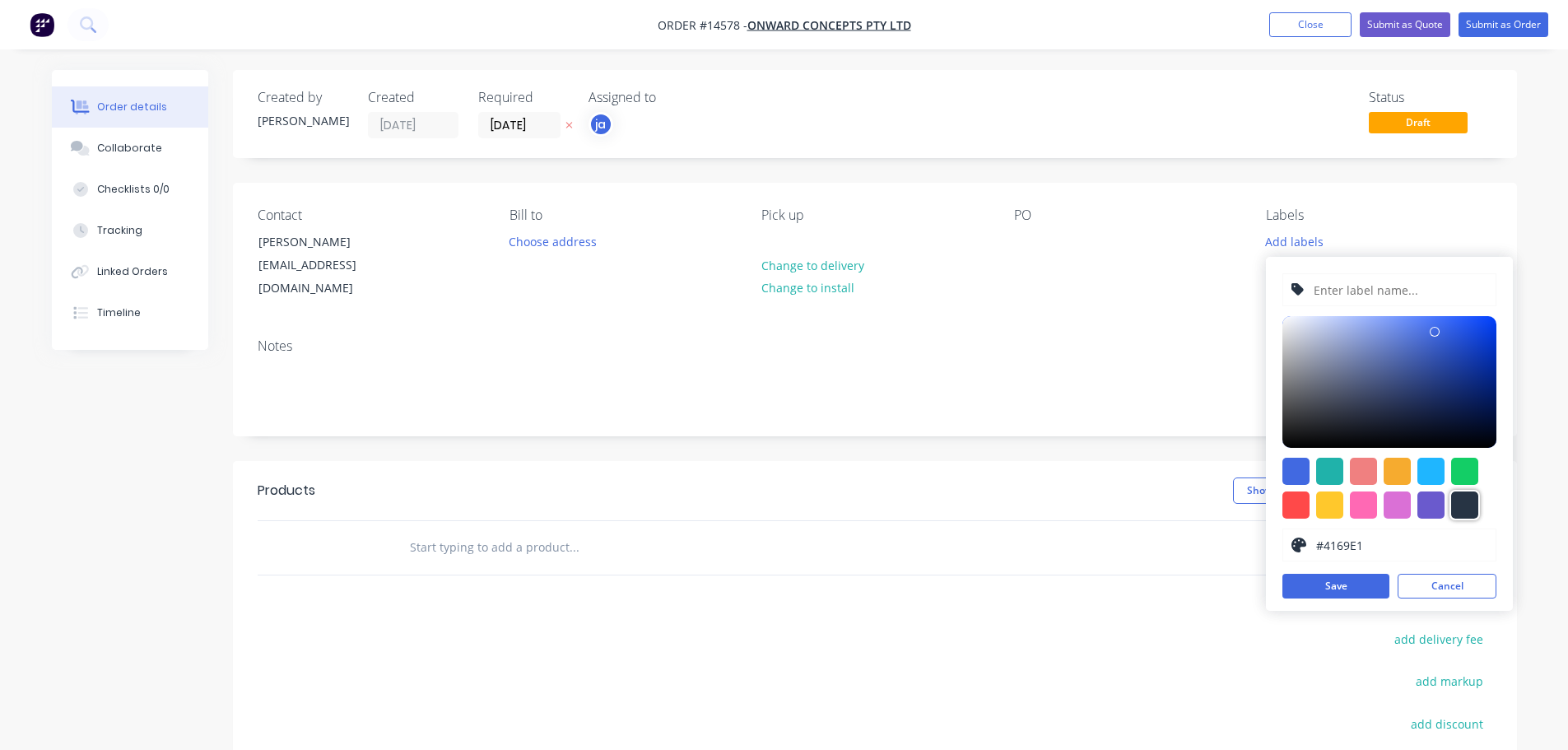
click at [1460, 497] on div at bounding box center [1464, 505] width 27 height 27
type input "#273444"
click at [1369, 299] on input "text" at bounding box center [1399, 290] width 175 height 32
paste input "S/S - Kivari Indooroopilly"
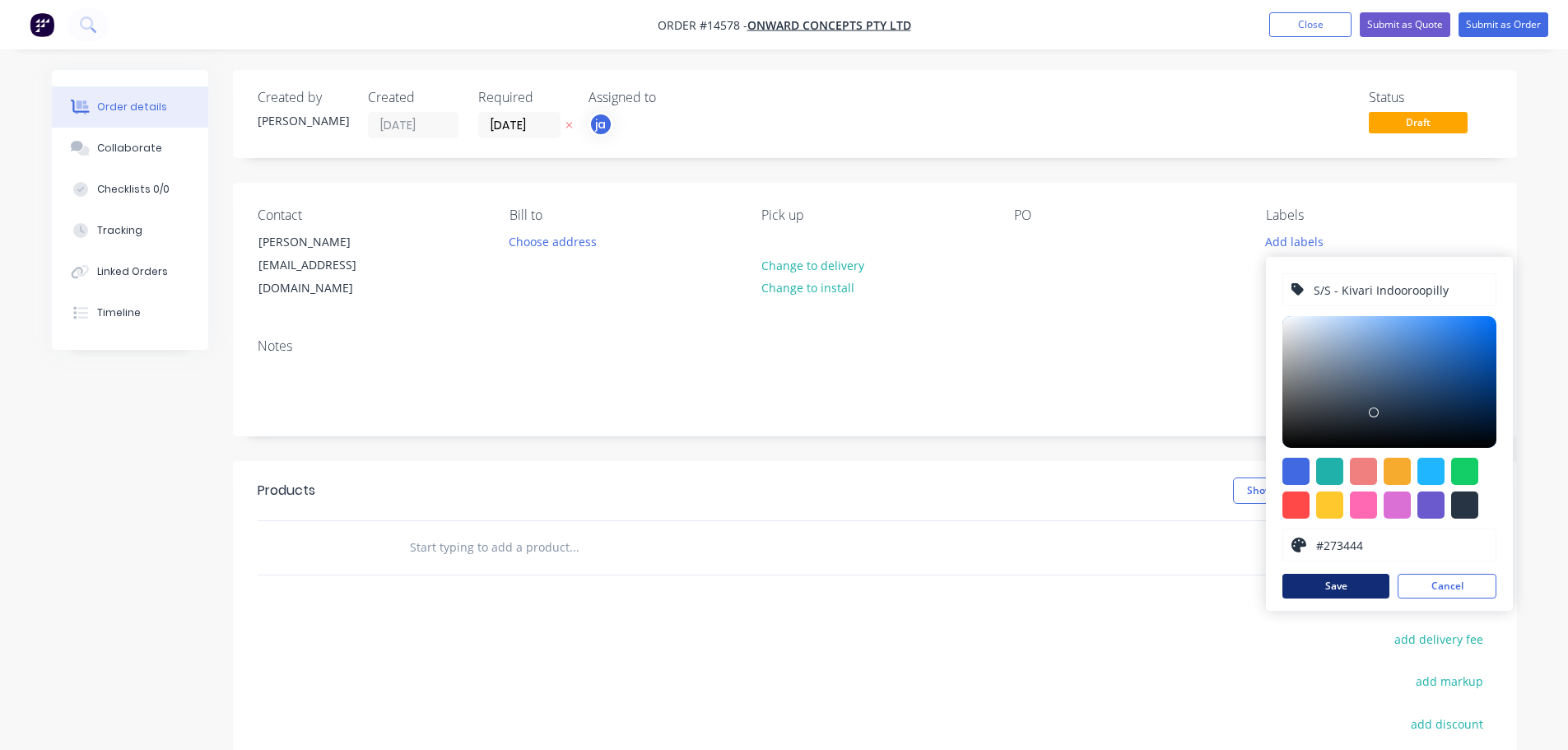
type input "S/S - Kivari Indooroopilly"
click at [1343, 583] on button "Save" at bounding box center [1335, 586] width 107 height 25
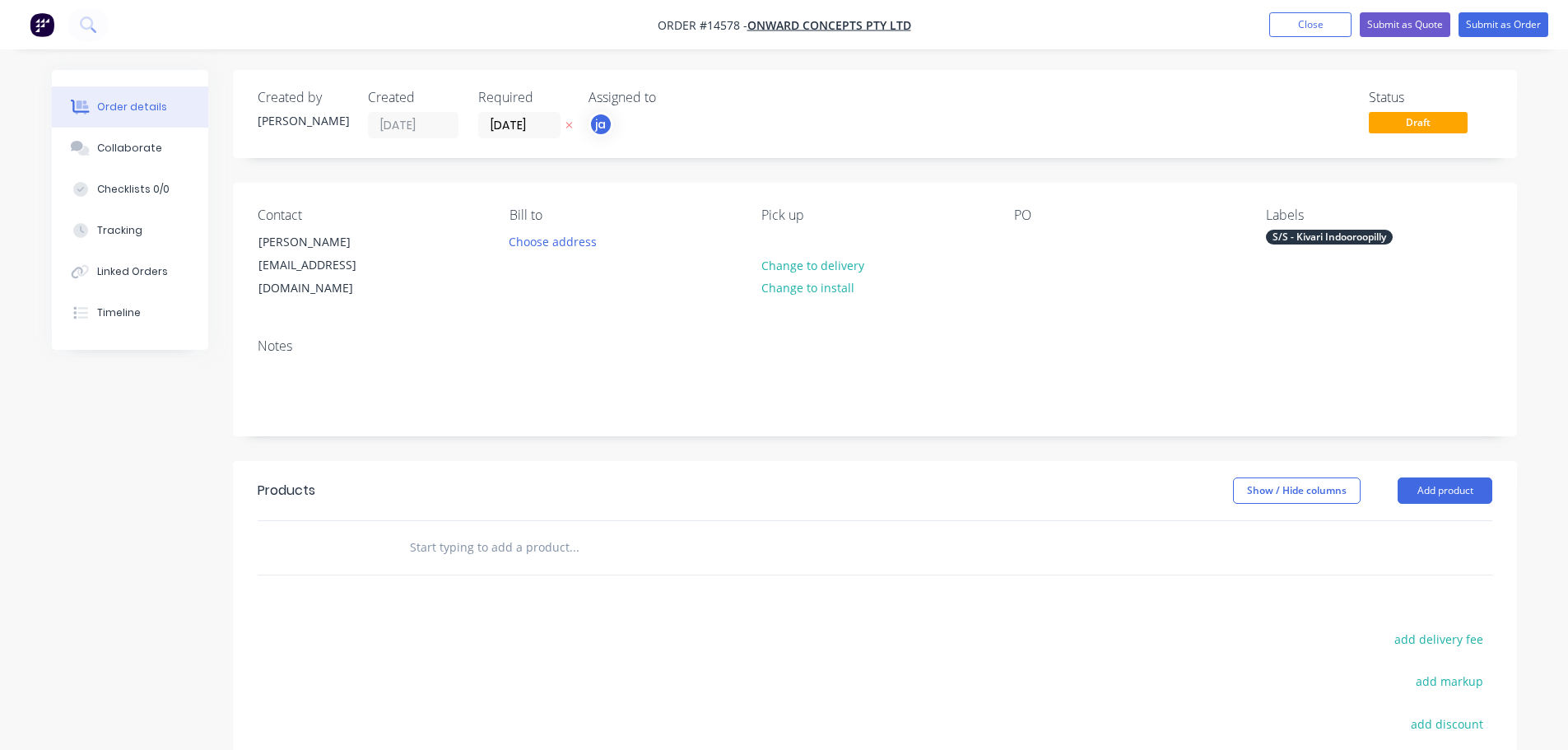
click at [513, 531] on input "text" at bounding box center [573, 548] width 329 height 33
paste input "S/S - Kivari Indooroopilly"
type input "S/S - Kivari Indooroopilly"
click at [483, 587] on button "Add S/S - Kivari Indooroopilly to order" at bounding box center [662, 609] width 494 height 52
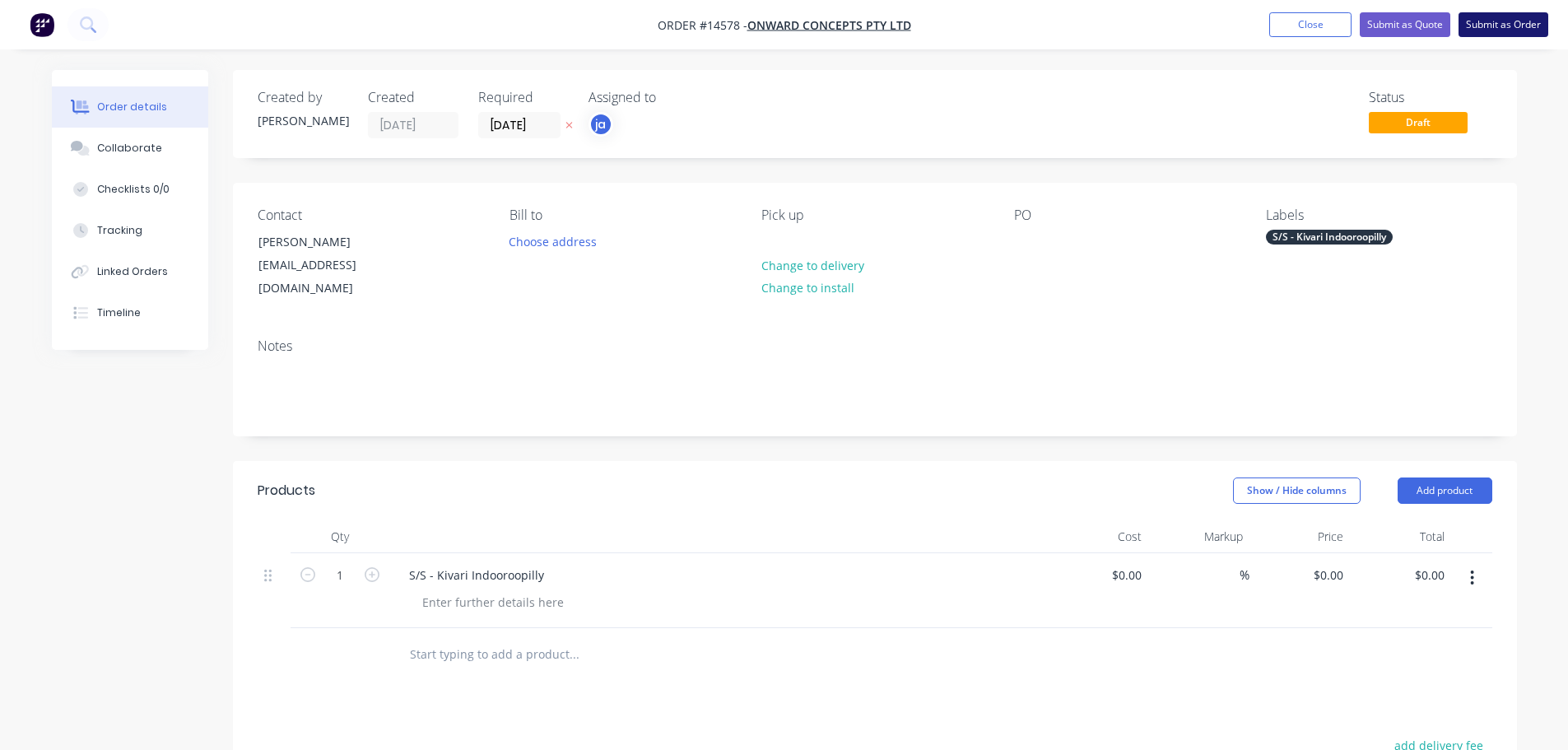
click at [1526, 28] on button "Submit as Order" at bounding box center [1503, 25] width 90 height 25
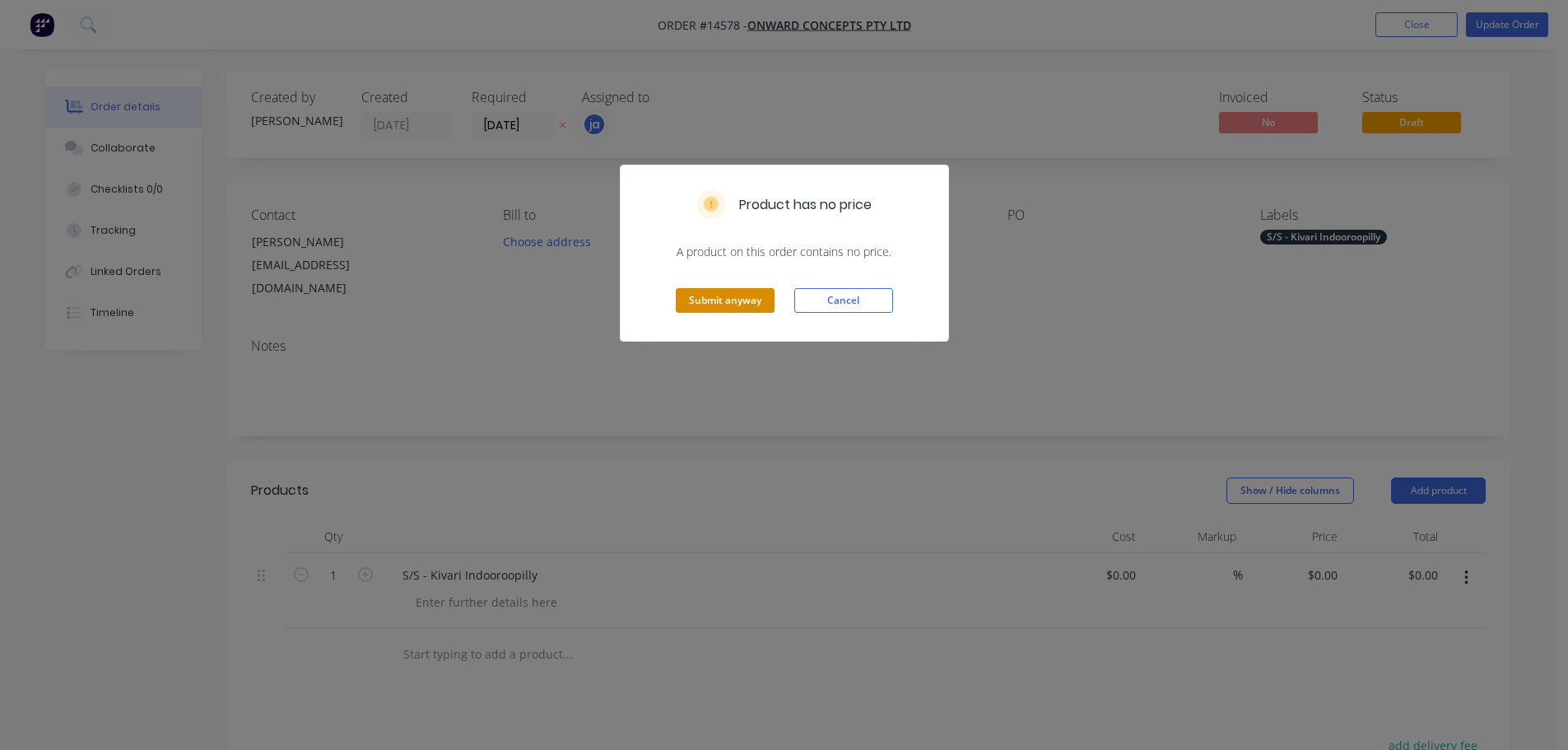
click at [740, 294] on button "Submit anyway" at bounding box center [725, 301] width 99 height 25
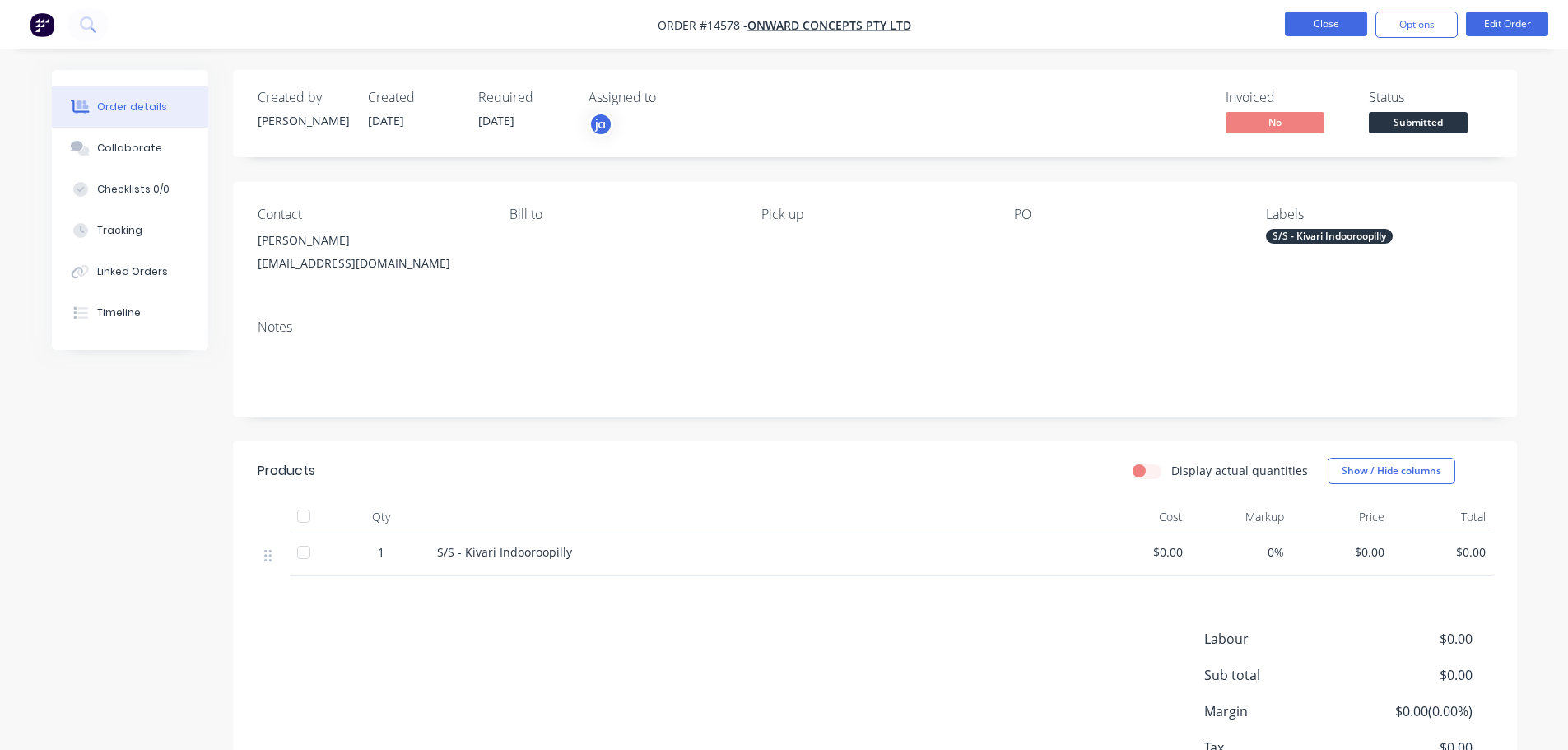
click at [1314, 27] on button "Close" at bounding box center [1325, 24] width 82 height 25
